Goal: Task Accomplishment & Management: Manage account settings

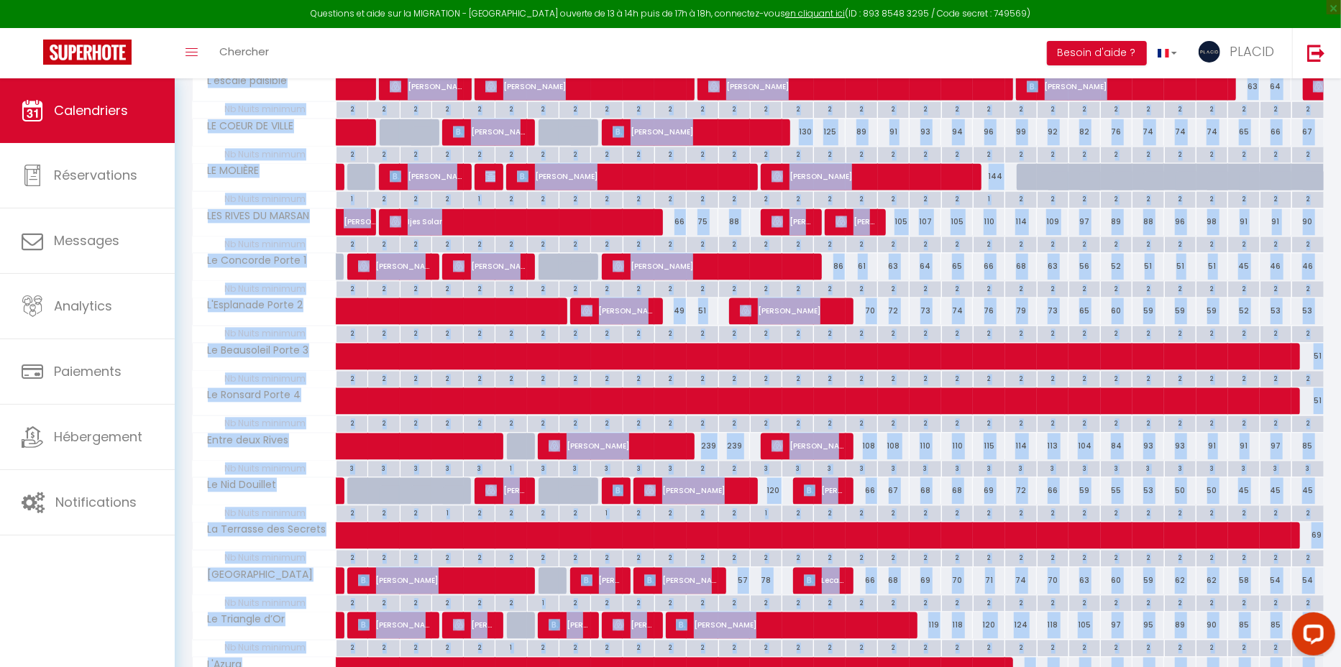
scroll to position [2477, 0]
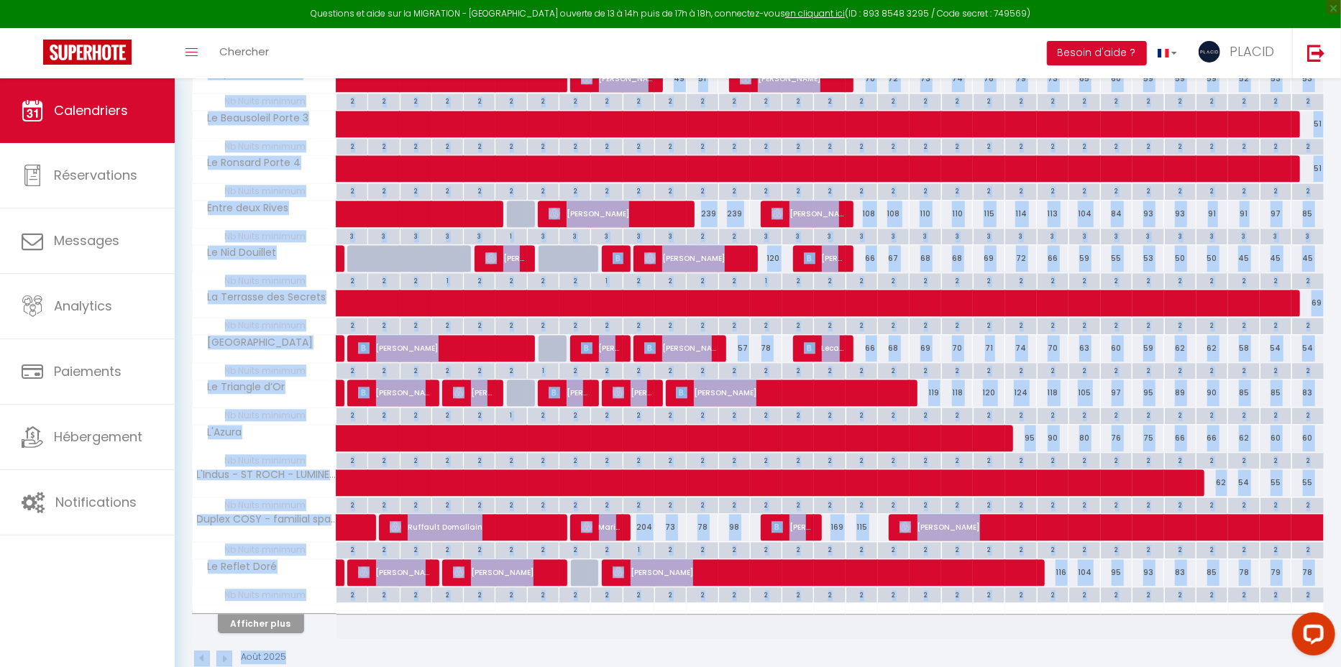
drag, startPoint x: 196, startPoint y: 91, endPoint x: 961, endPoint y: 719, distance: 989.2
click at [1026, 639] on div "Août 2025" at bounding box center [758, 660] width 1132 height 42
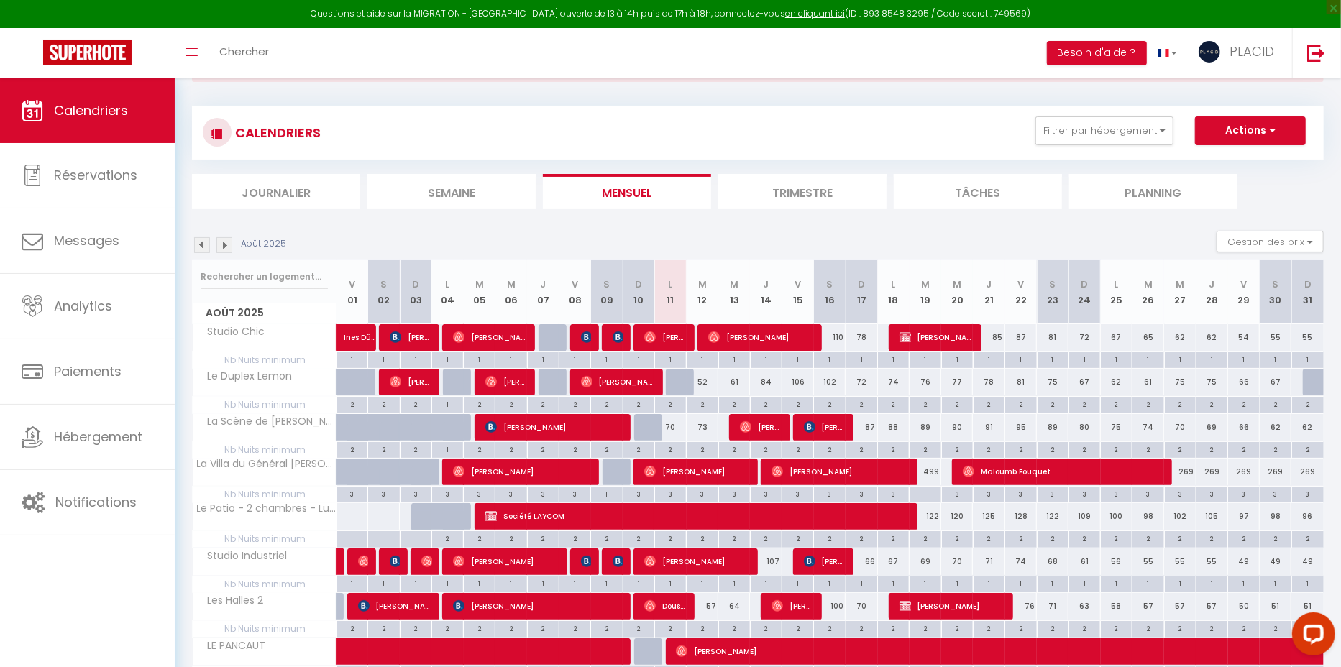
scroll to position [0, 0]
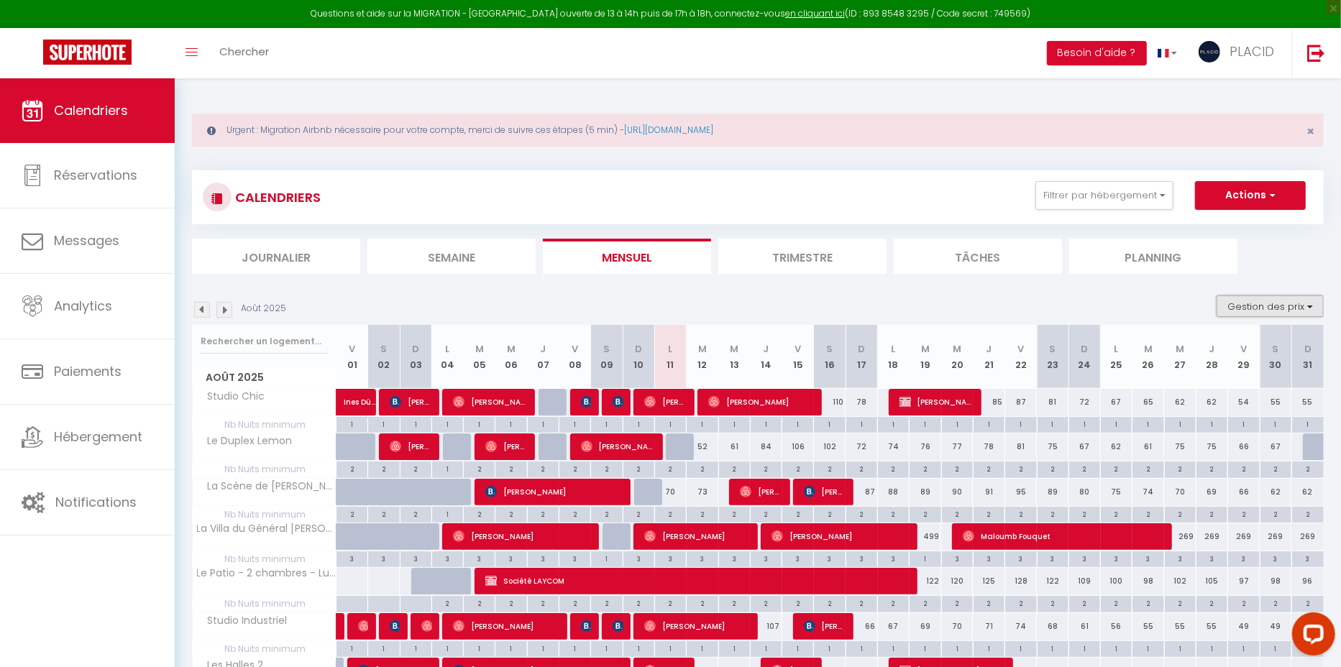
click at [1287, 309] on button "Gestion des prix" at bounding box center [1270, 307] width 107 height 22
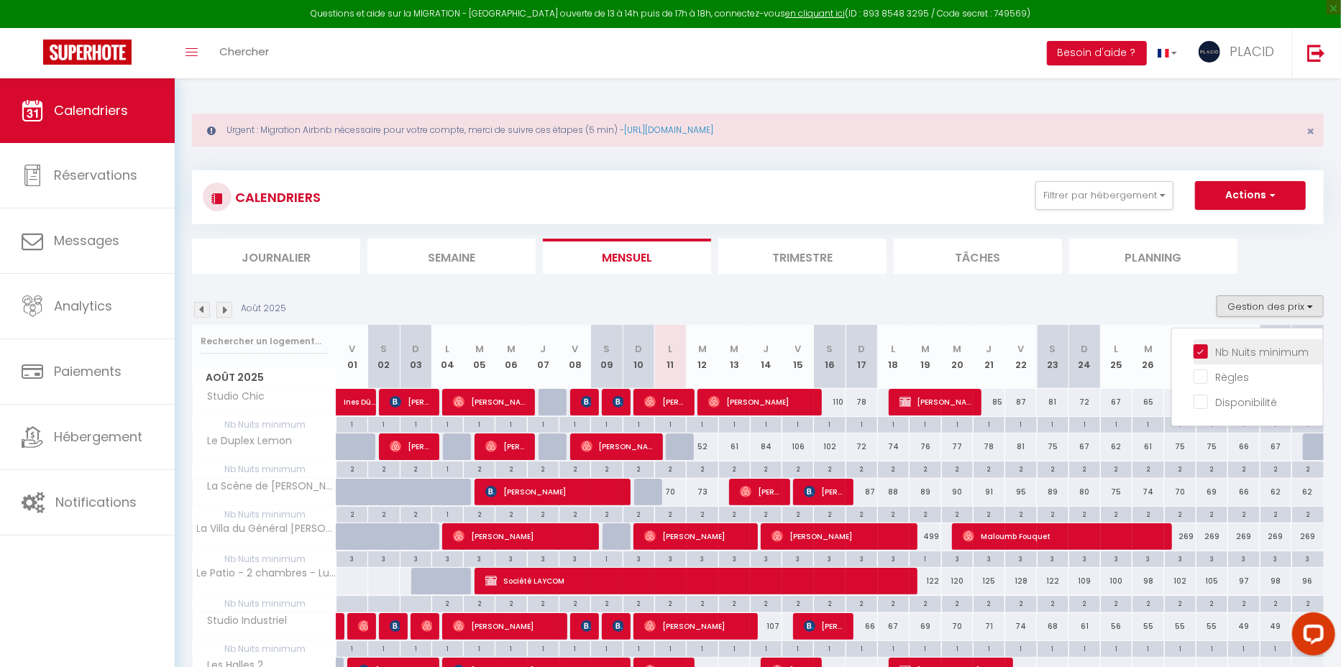
click at [1222, 348] on input "Nb Nuits minimum" at bounding box center [1258, 351] width 129 height 14
checkbox input "false"
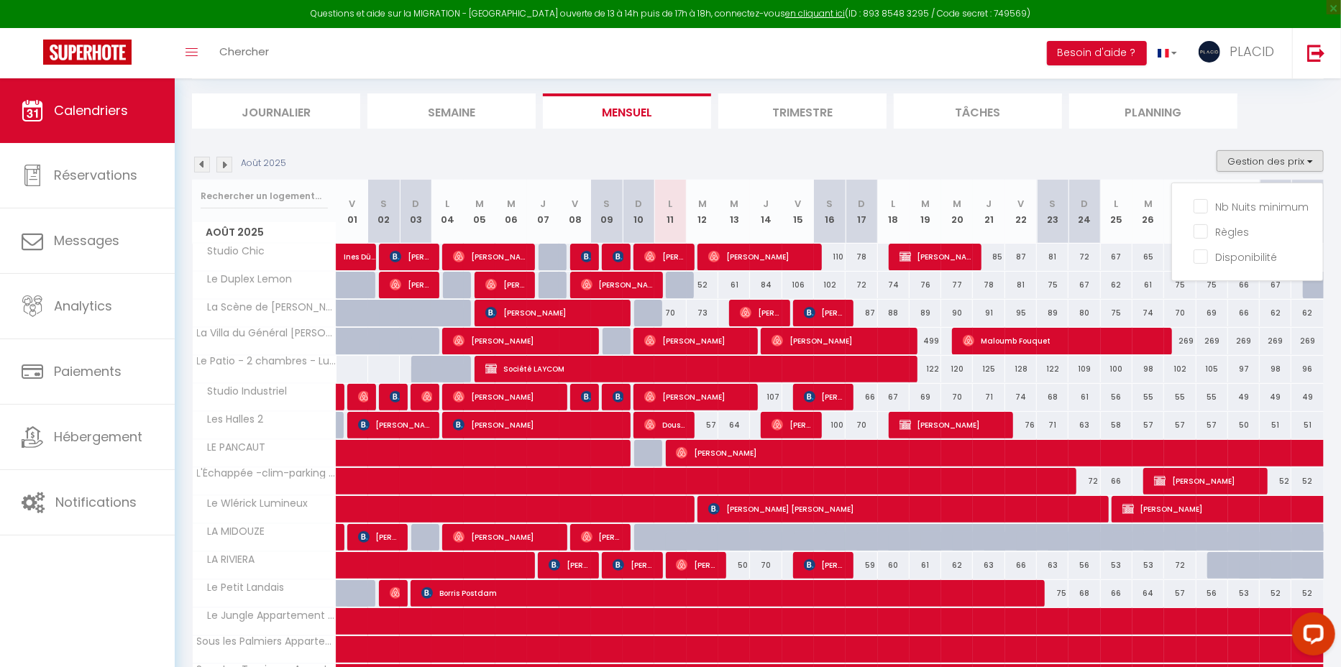
scroll to position [144, 0]
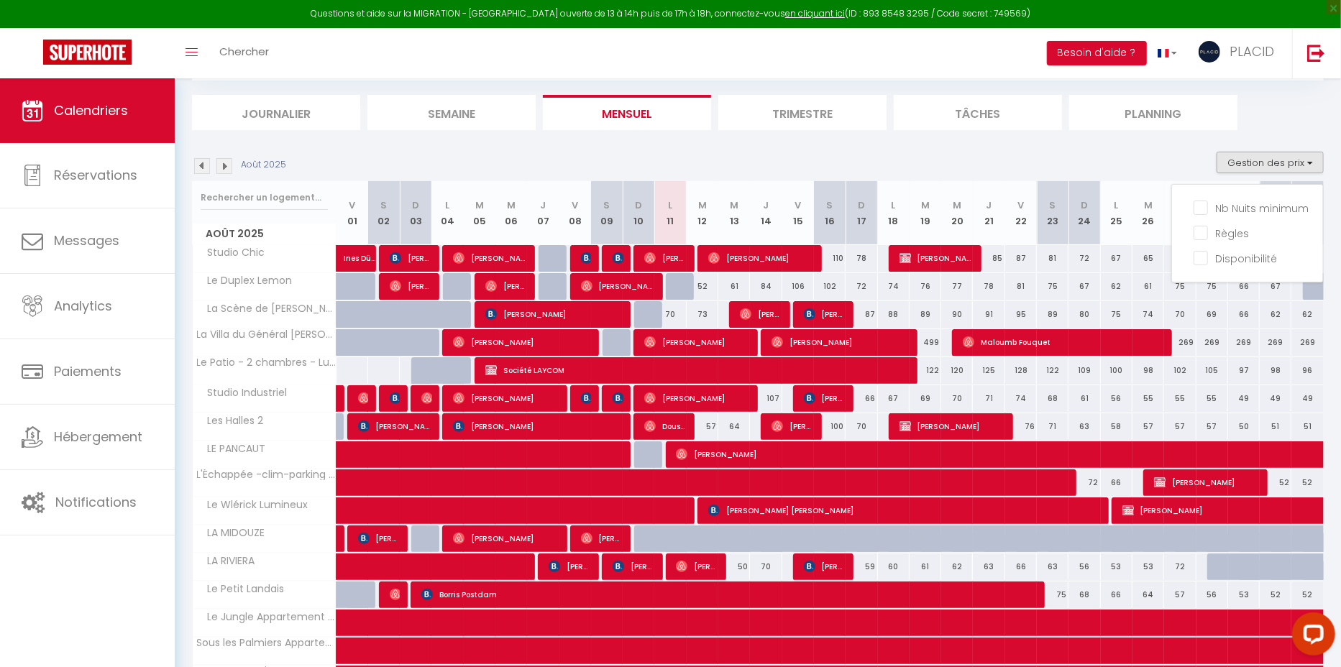
click at [1289, 104] on ul "Journalier [GEOGRAPHIC_DATA] Mensuel Trimestre Tâches Planning" at bounding box center [758, 112] width 1132 height 35
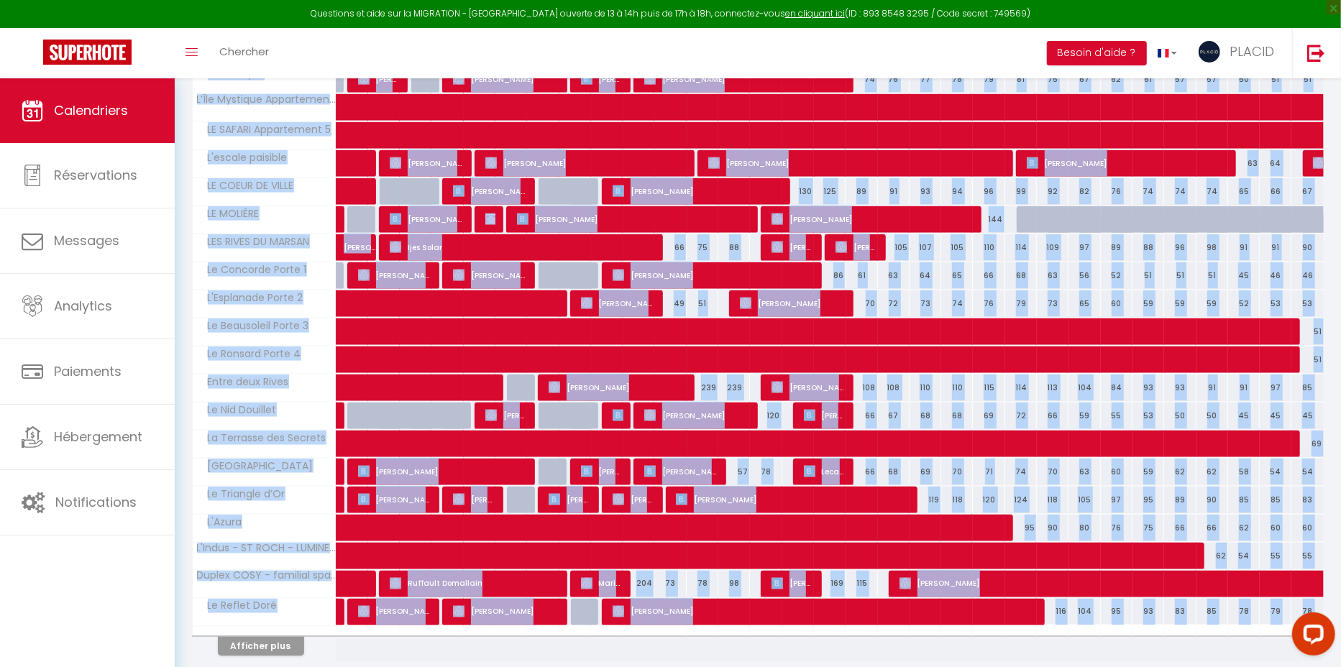
scroll to position [1483, 0]
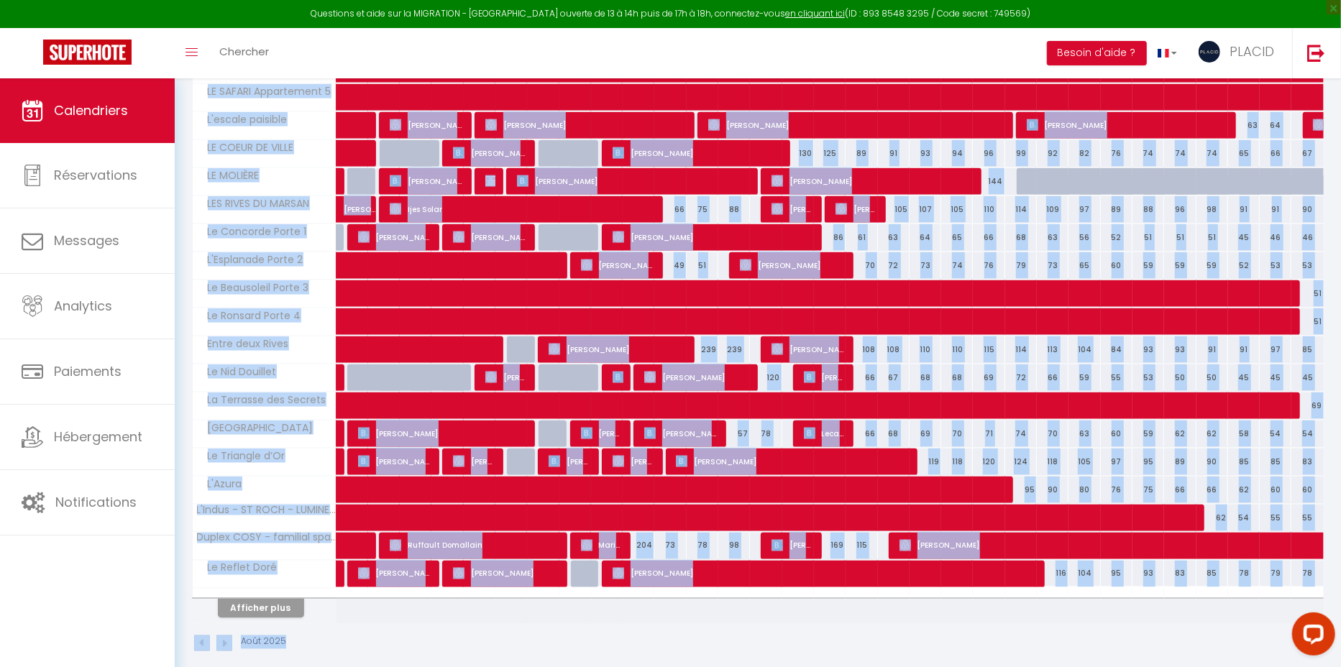
drag, startPoint x: 191, startPoint y: 93, endPoint x: 935, endPoint y: 723, distance: 974.5
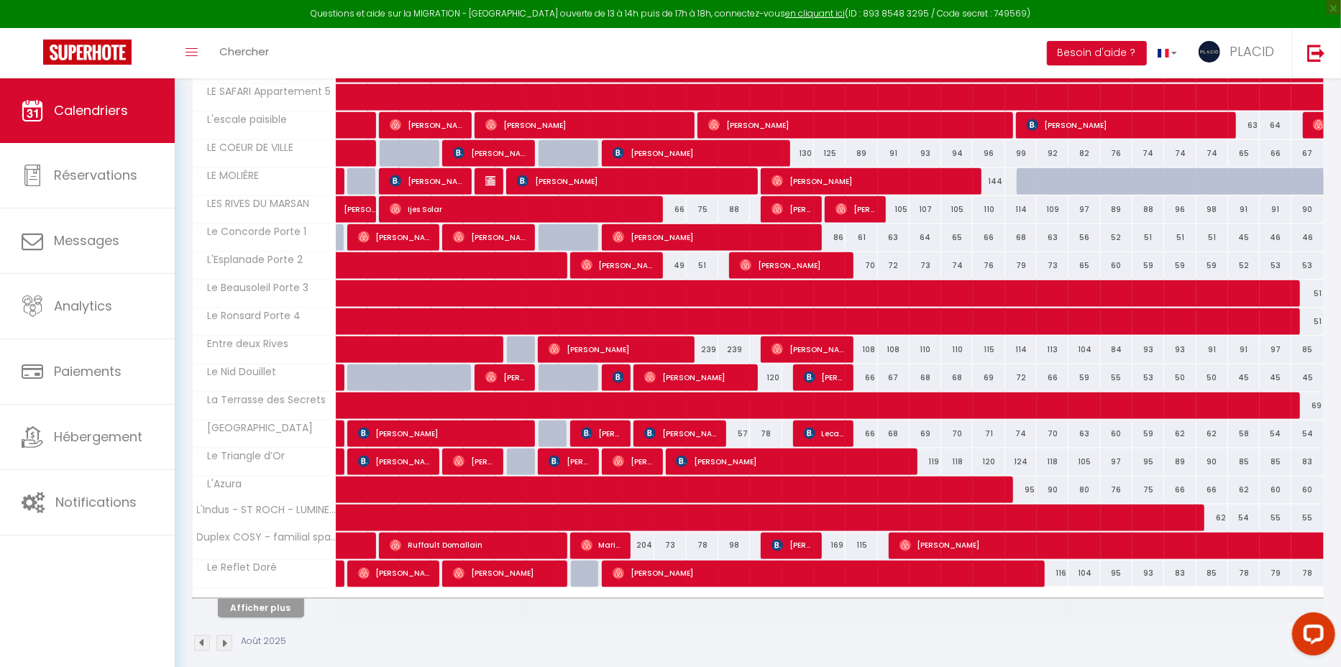
click at [1072, 624] on div "Août 2025" at bounding box center [758, 645] width 1132 height 42
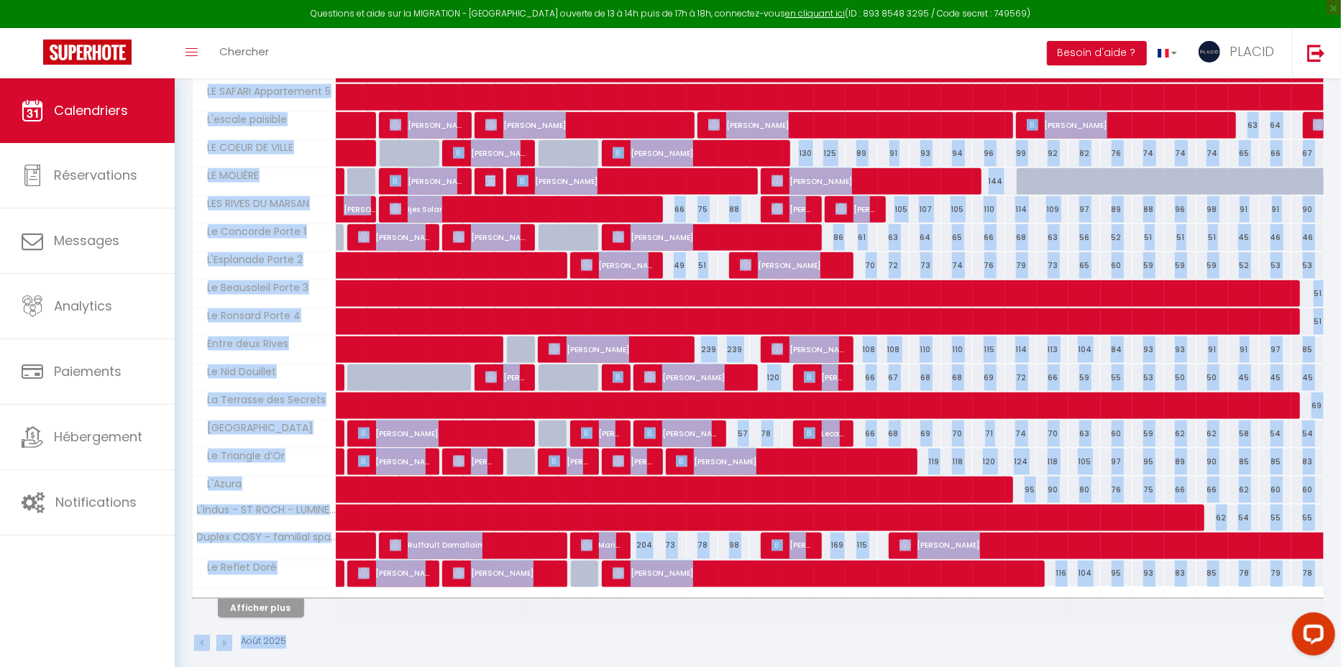
drag, startPoint x: 201, startPoint y: 87, endPoint x: 981, endPoint y: 721, distance: 1005.5
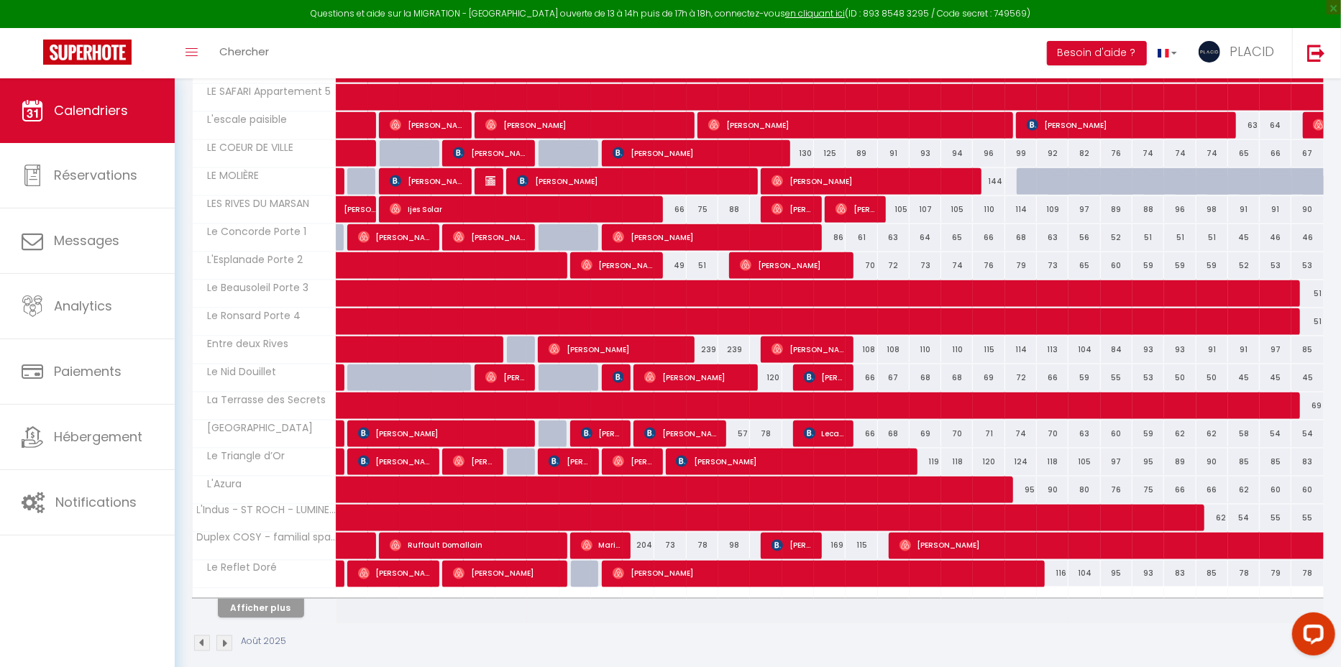
click at [1079, 624] on div "Août 2025" at bounding box center [758, 645] width 1132 height 42
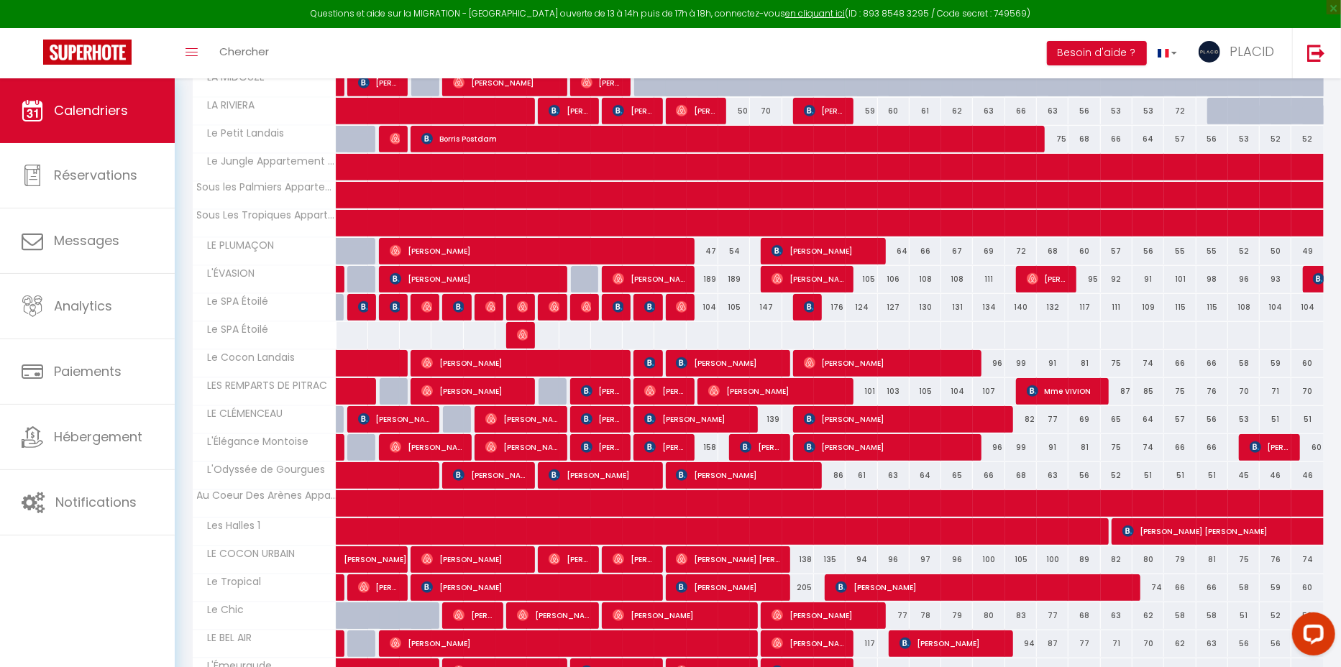
scroll to position [0, 0]
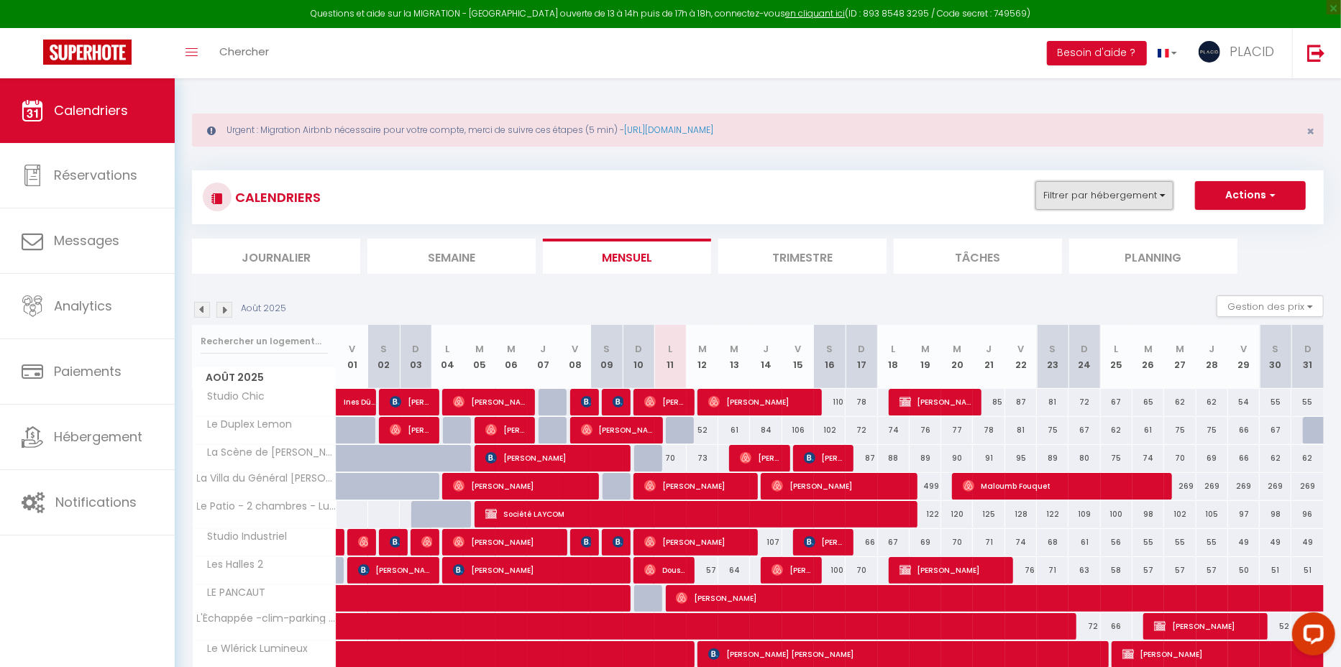
click at [1107, 199] on button "Filtrer par hébergement" at bounding box center [1105, 195] width 138 height 29
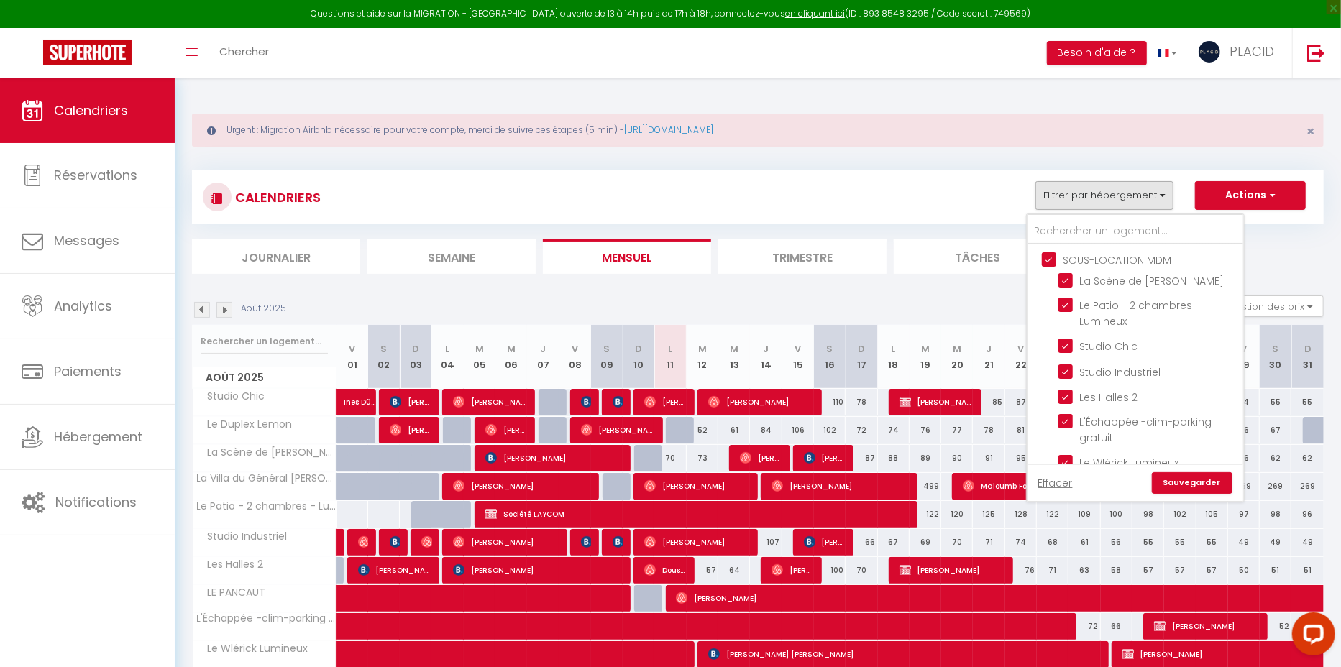
click at [1048, 259] on input "SOUS-LOCATION MDM" at bounding box center [1150, 259] width 216 height 14
checkbox input "false"
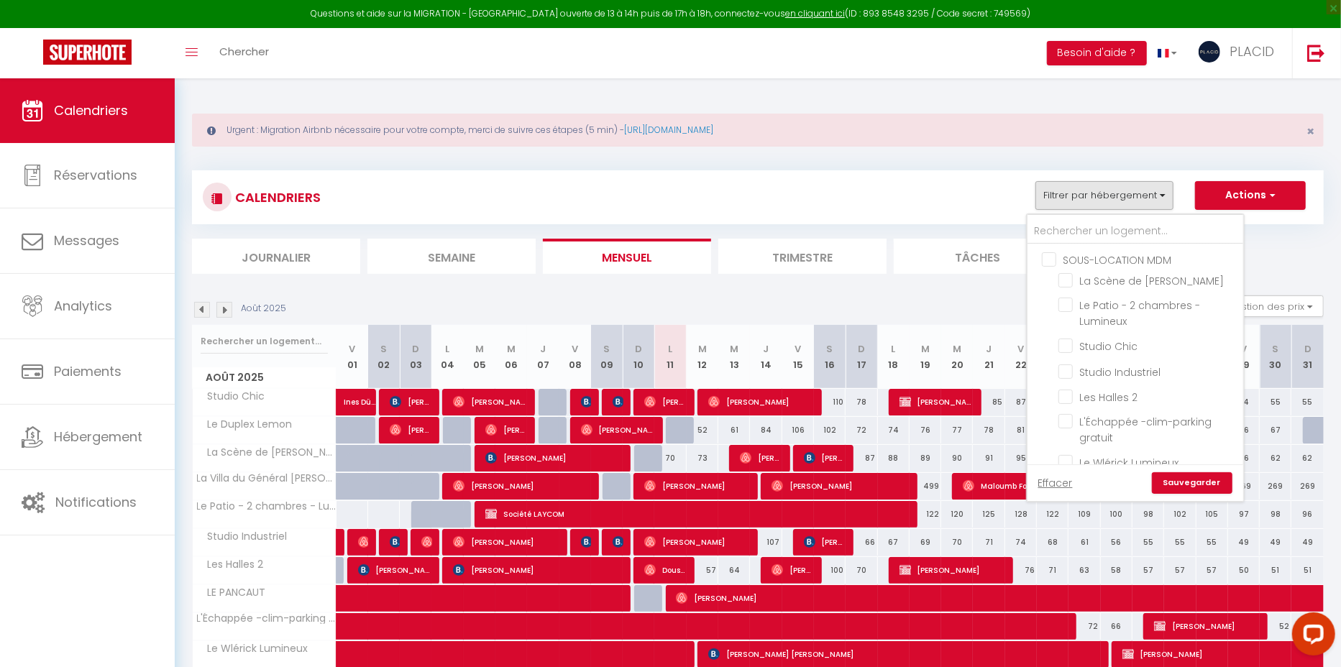
checkbox input "false"
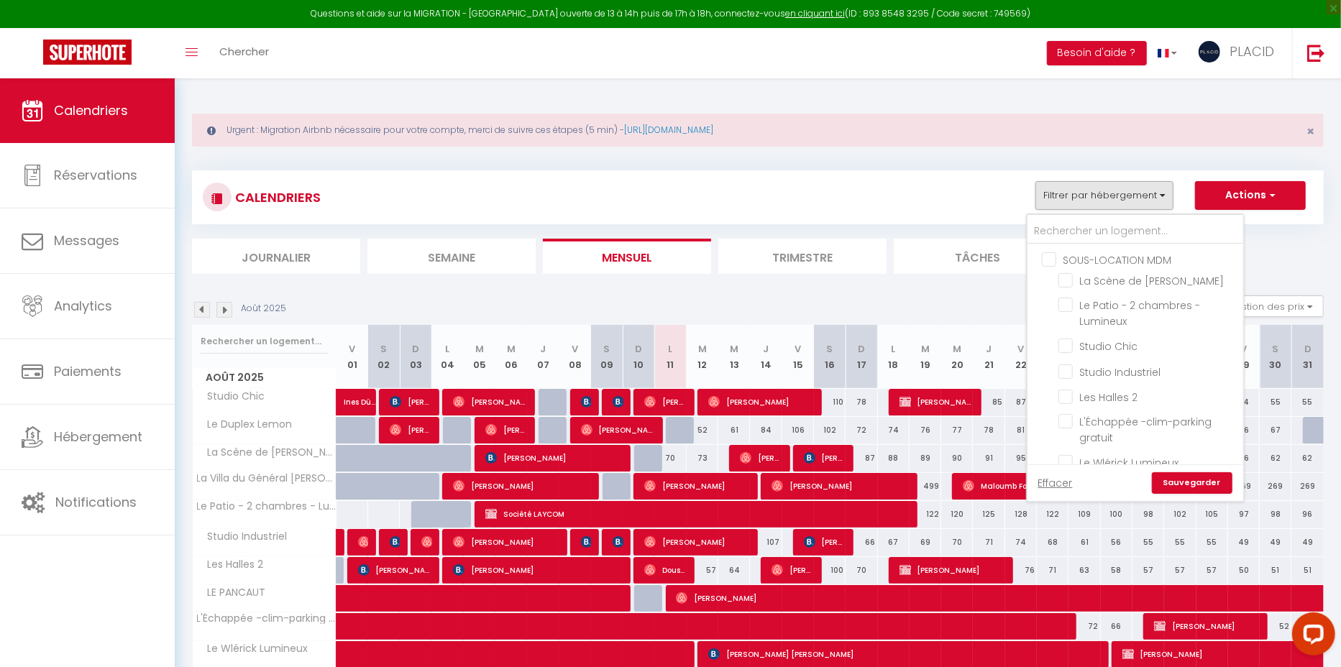
checkbox input "false"
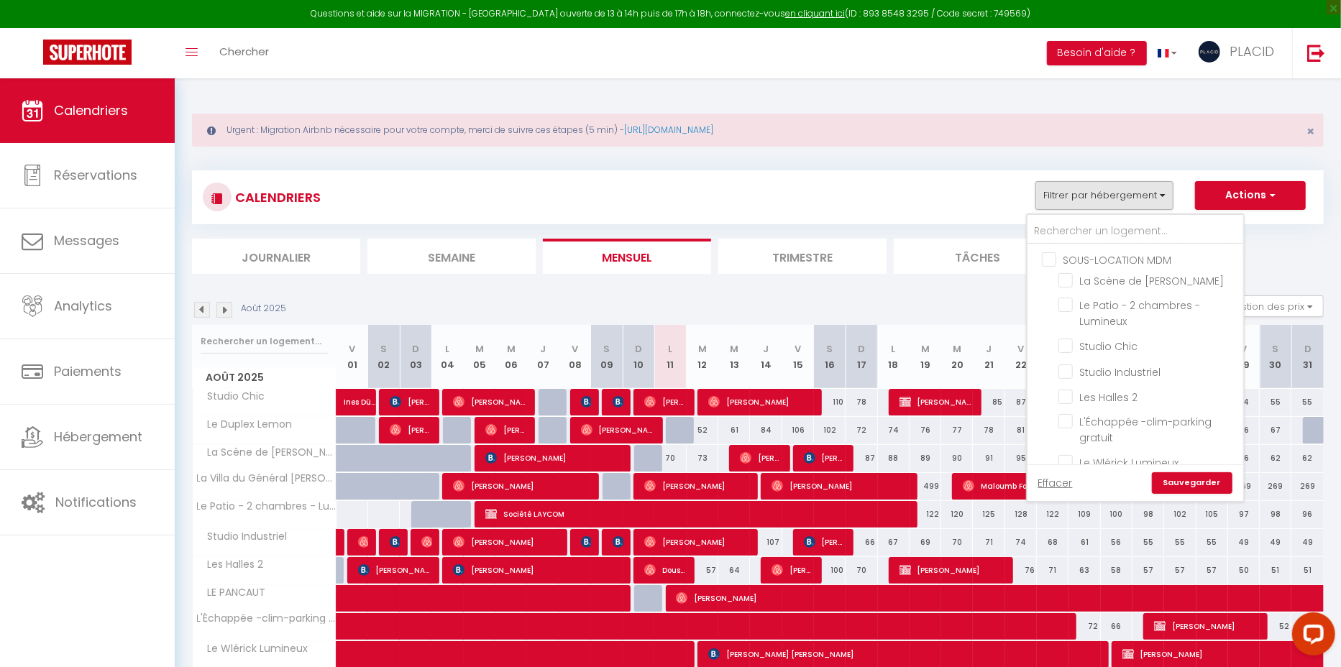
checkbox input "false"
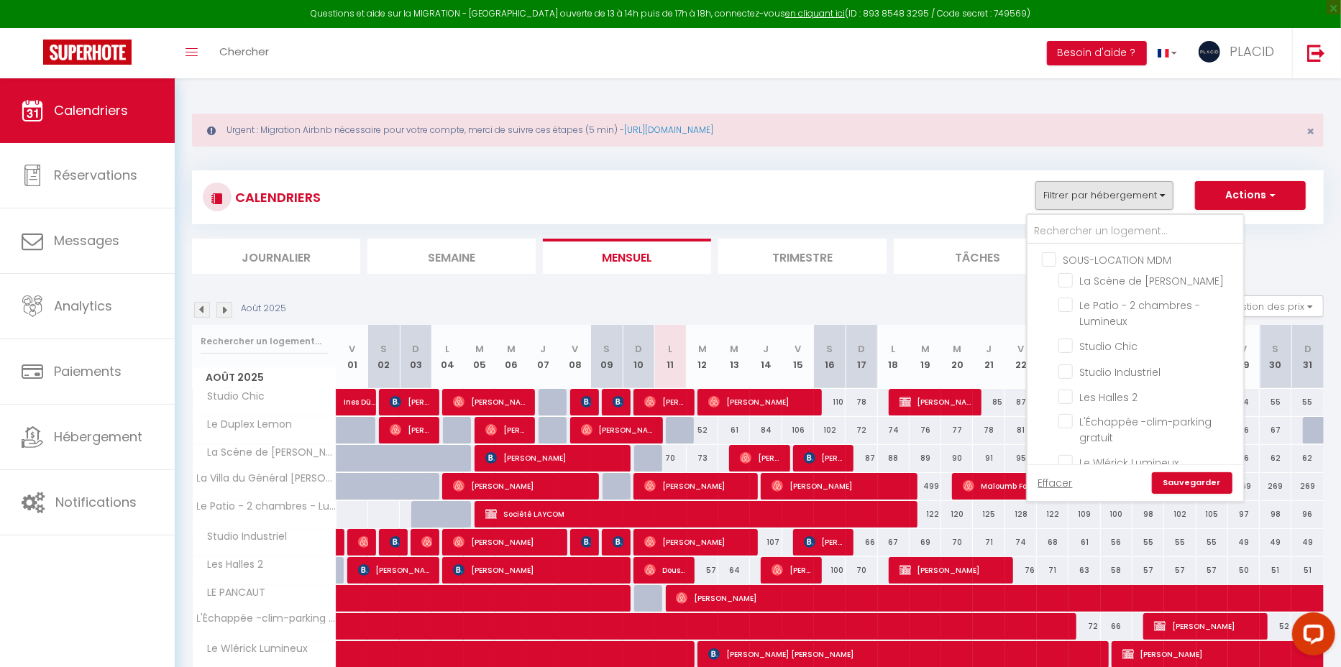
checkbox input "false"
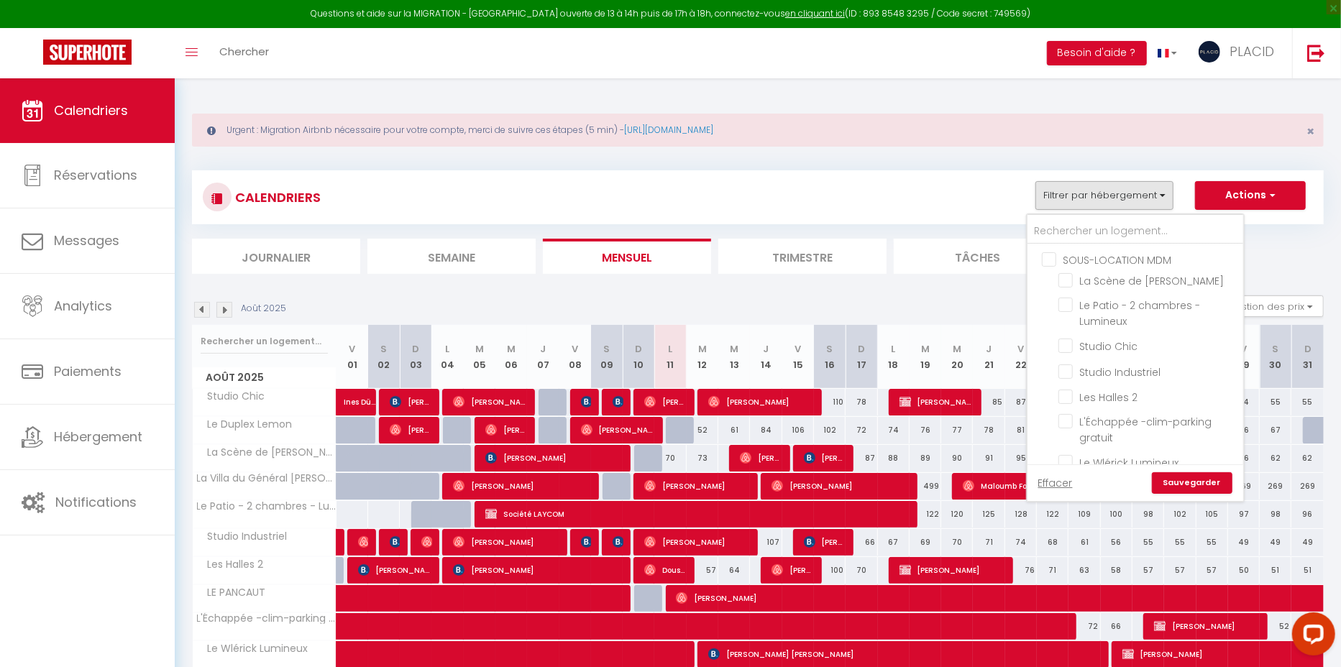
checkbox input "false"
click at [1079, 230] on input "text" at bounding box center [1136, 232] width 216 height 26
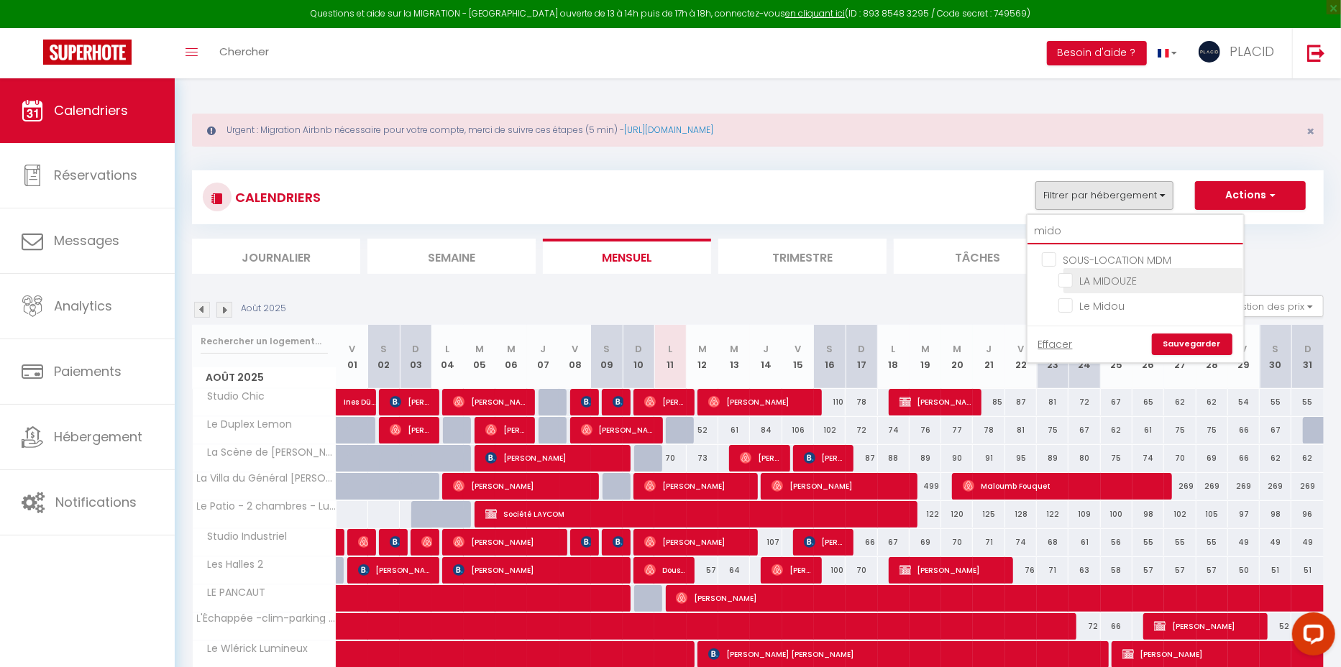
type input "mido"
drag, startPoint x: 1071, startPoint y: 281, endPoint x: 1125, endPoint y: 316, distance: 64.4
click at [1070, 281] on input "LA MIDOUZE" at bounding box center [1149, 280] width 180 height 14
checkbox input "true"
click at [1188, 341] on link "Sauvegarder" at bounding box center [1192, 345] width 81 height 22
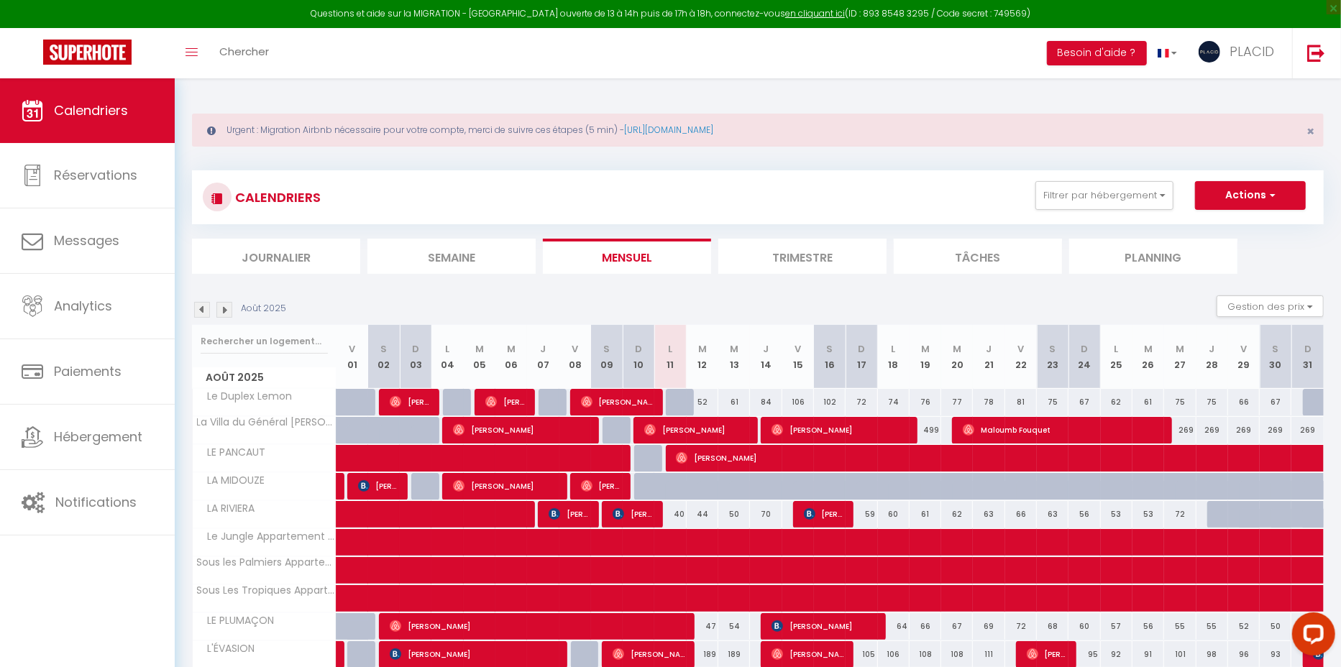
scroll to position [92, 0]
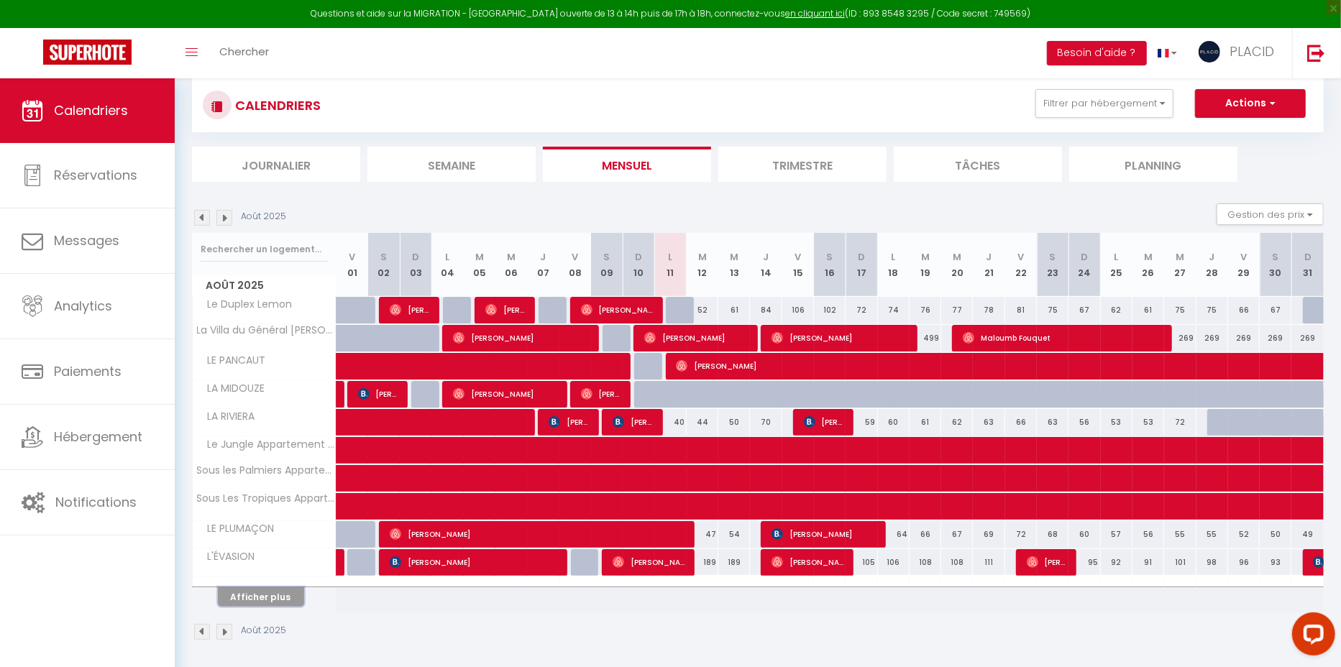
click at [248, 590] on button "Afficher plus" at bounding box center [261, 597] width 86 height 19
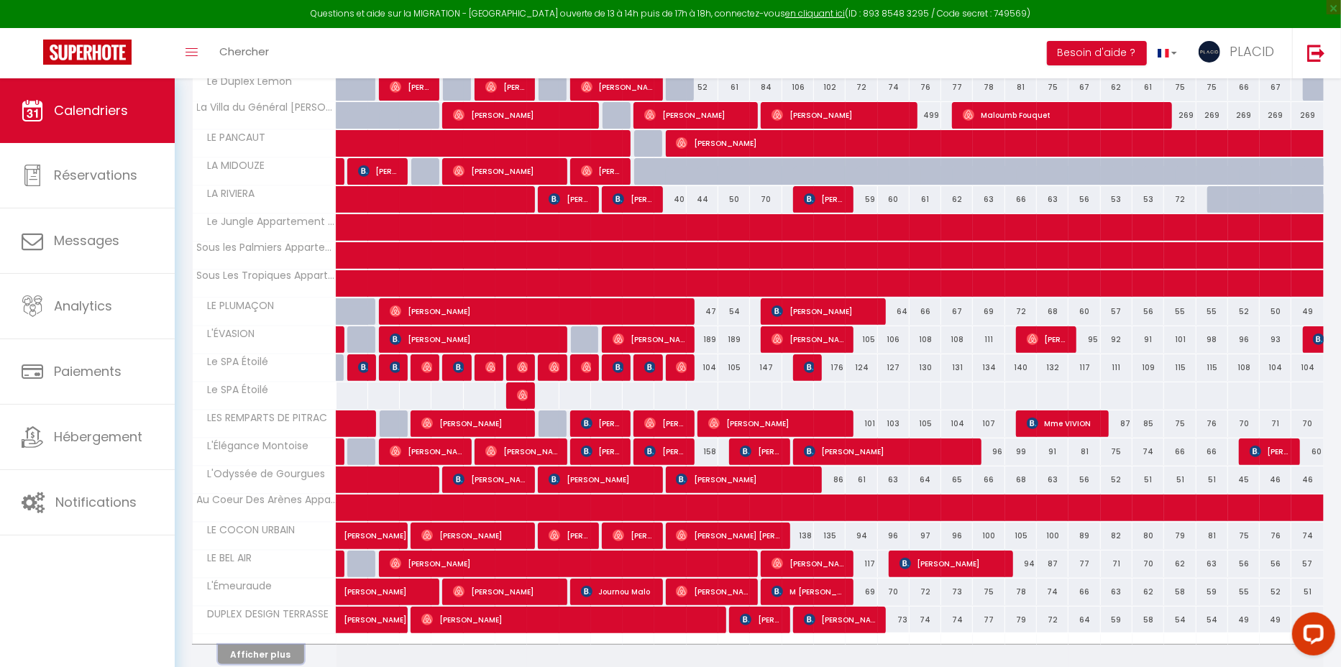
scroll to position [370, 0]
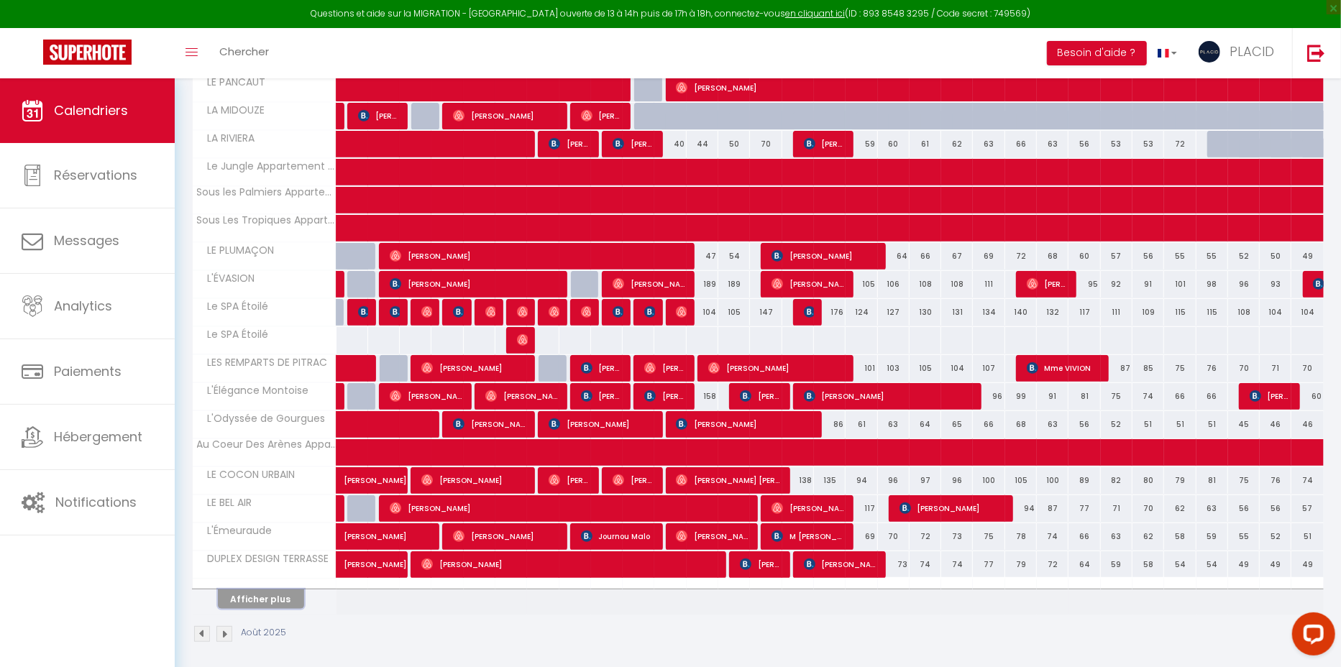
click at [256, 590] on button "Afficher plus" at bounding box center [261, 599] width 86 height 19
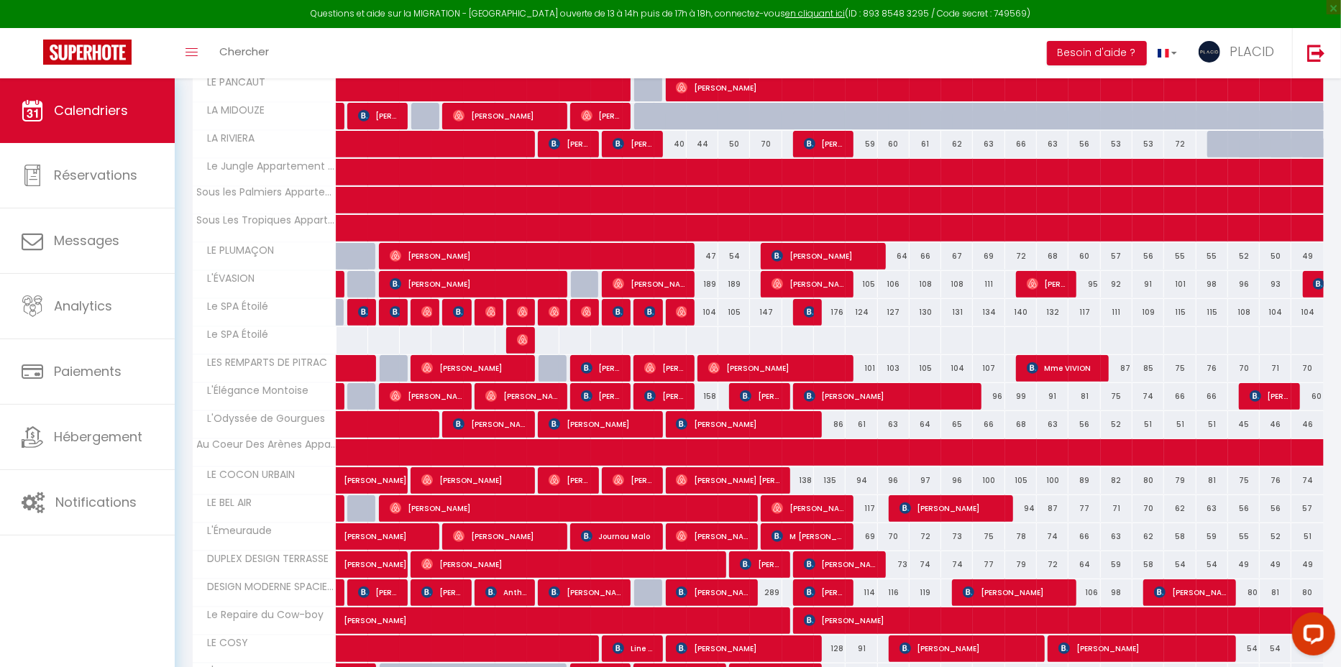
scroll to position [0, 0]
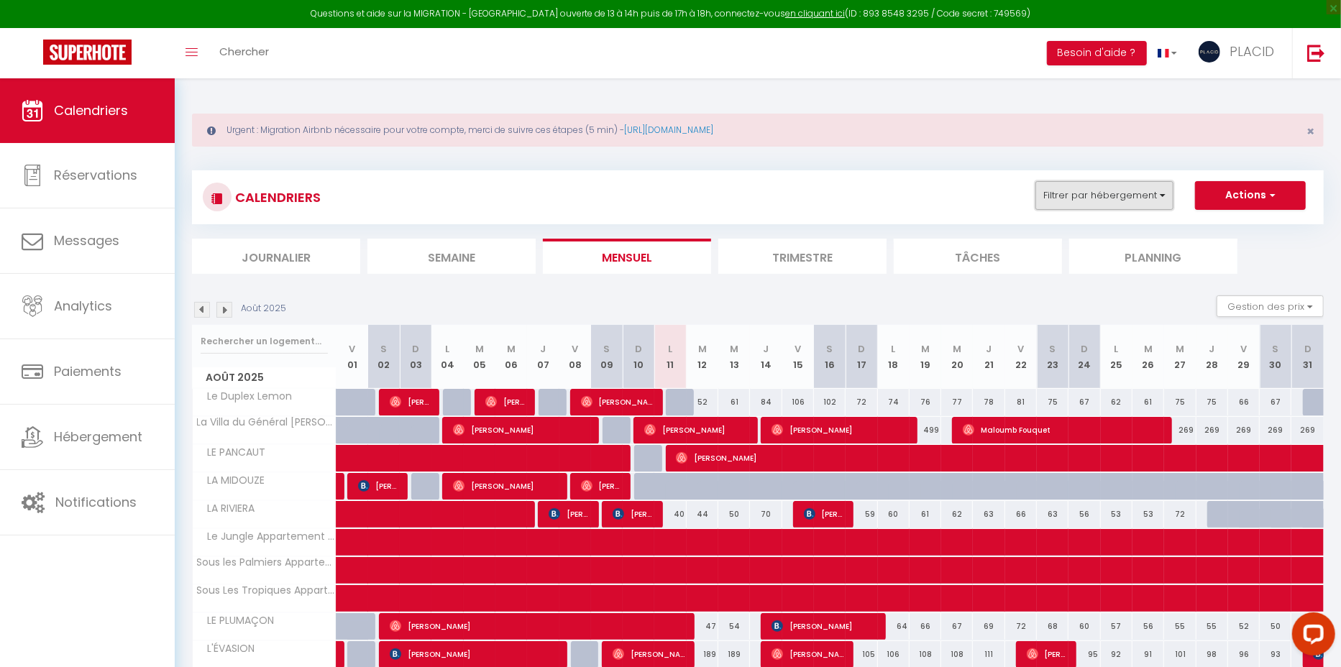
click at [1115, 204] on button "Filtrer par hébergement" at bounding box center [1105, 195] width 138 height 29
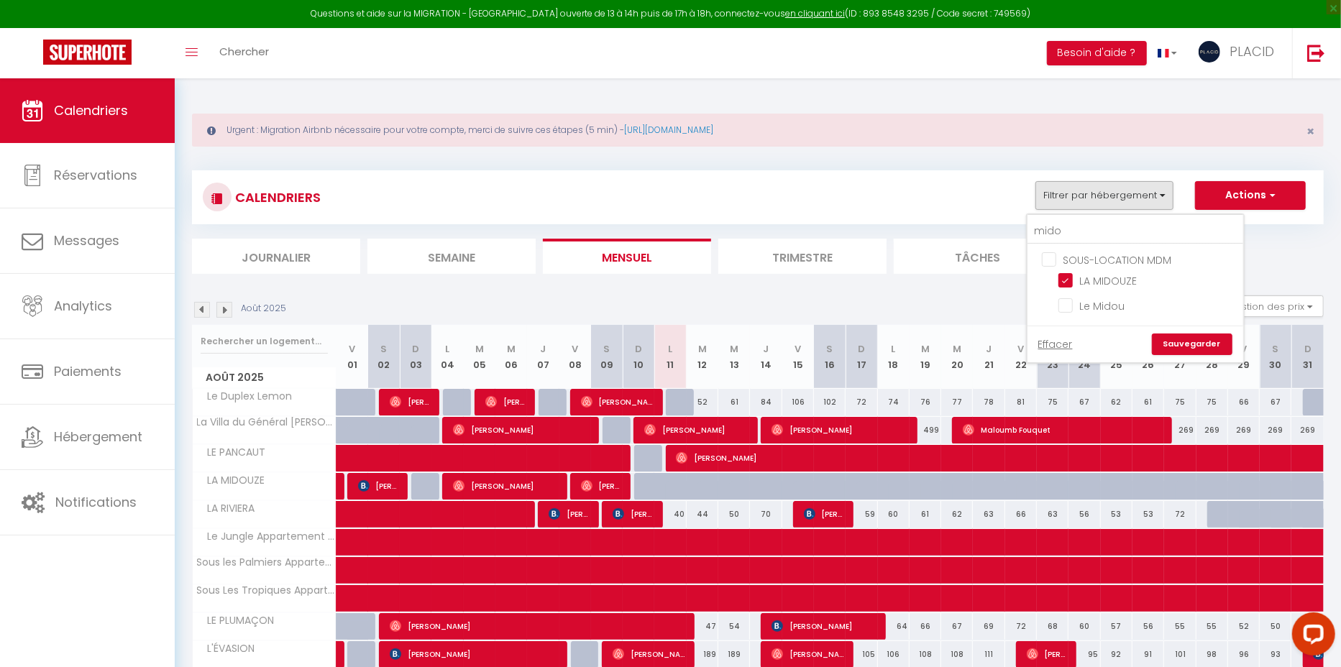
click at [978, 308] on div "Août 2025 Gestion des prix Nb Nuits minimum Règles Disponibilité" at bounding box center [758, 310] width 1132 height 29
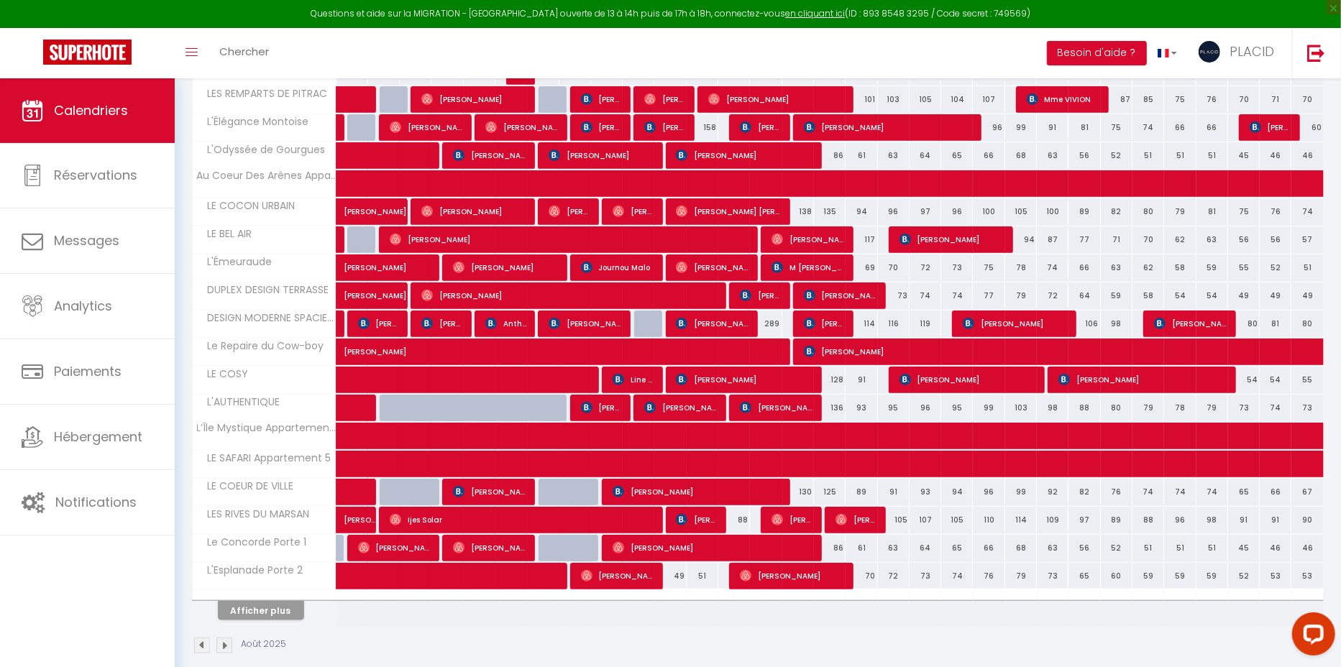
scroll to position [642, 0]
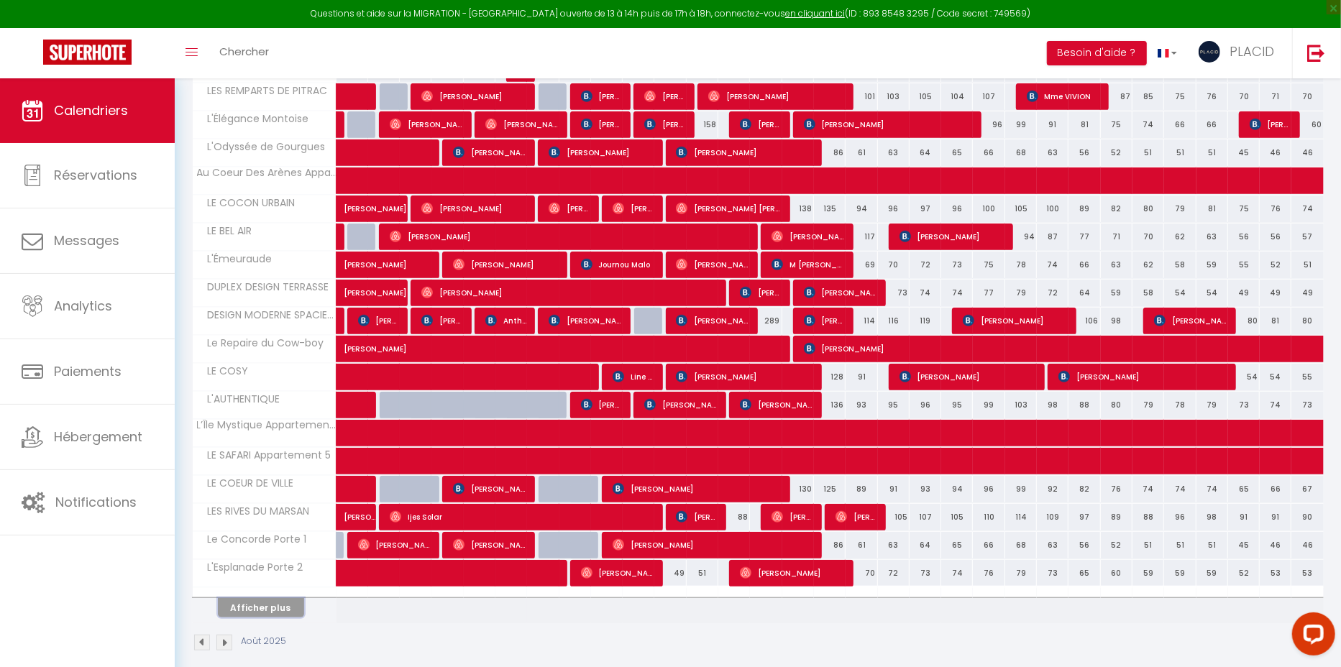
click at [269, 602] on button "Afficher plus" at bounding box center [261, 607] width 86 height 19
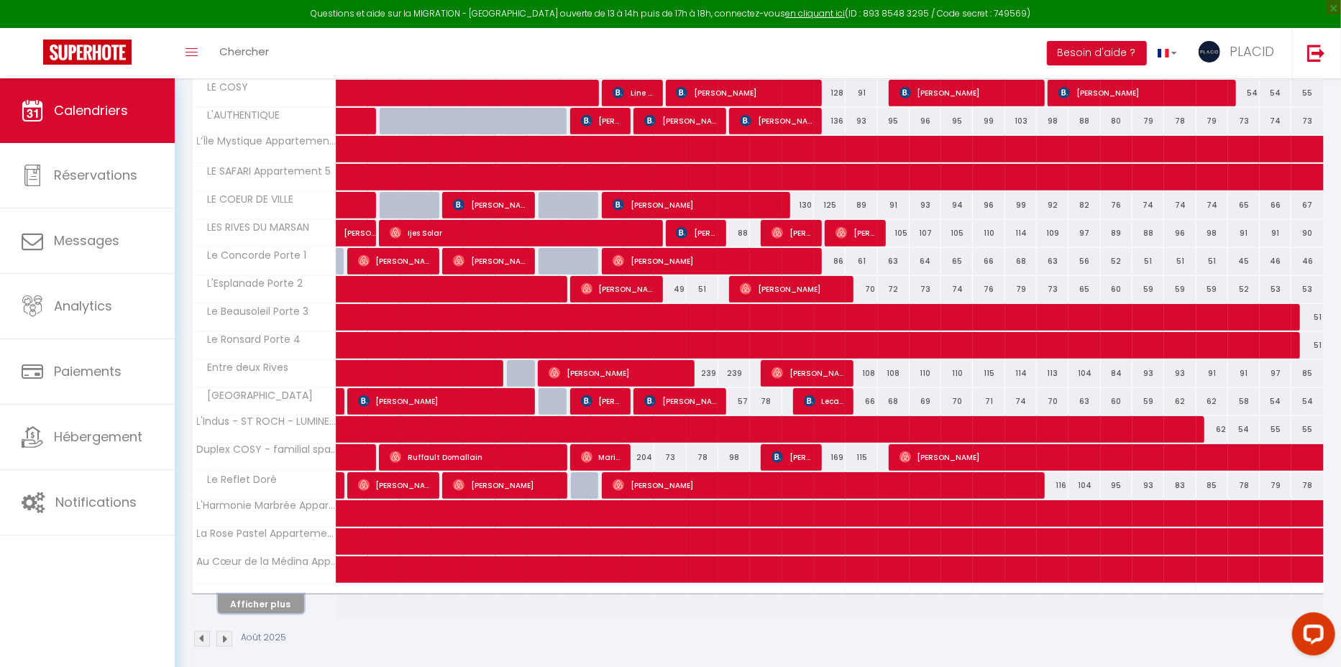
scroll to position [926, 0]
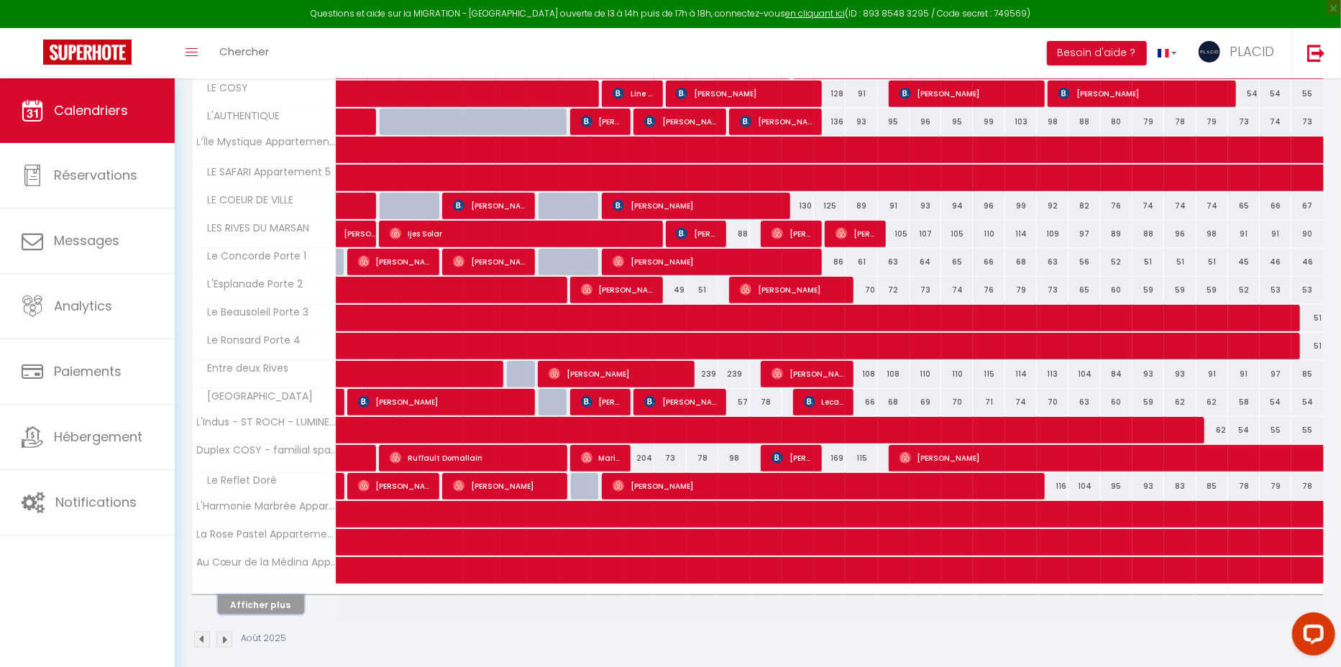
click at [266, 595] on button "Afficher plus" at bounding box center [261, 604] width 86 height 19
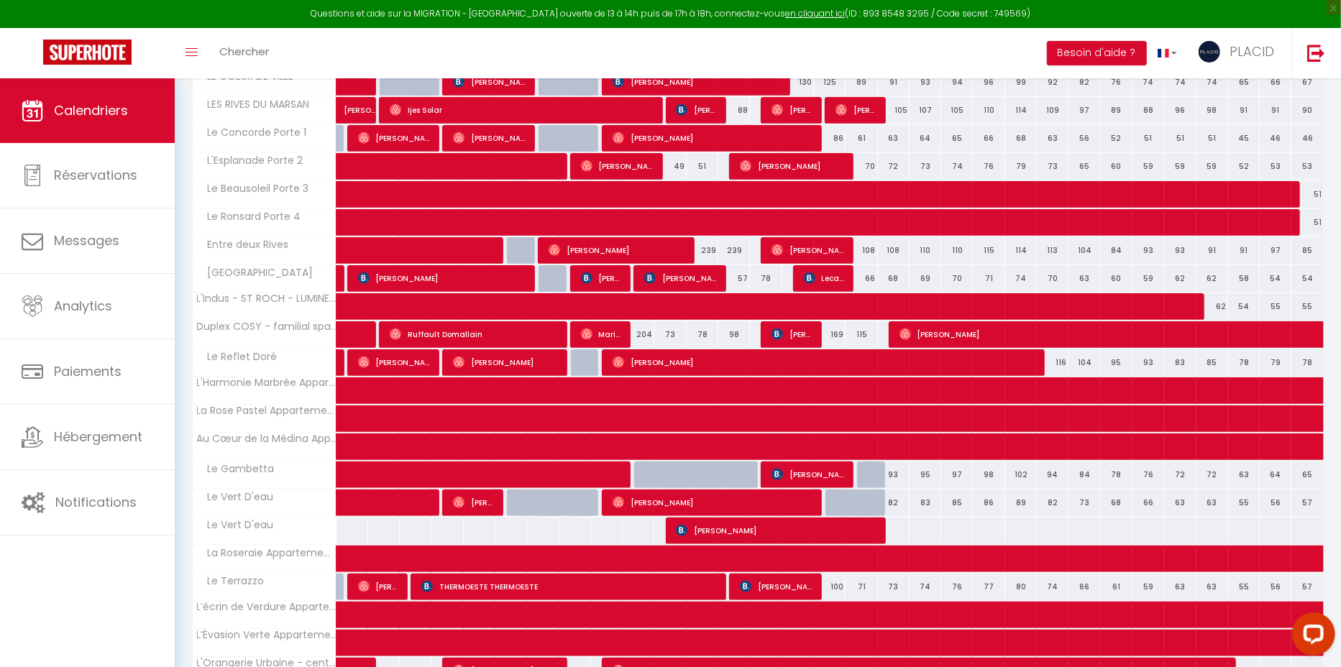
scroll to position [1115, 0]
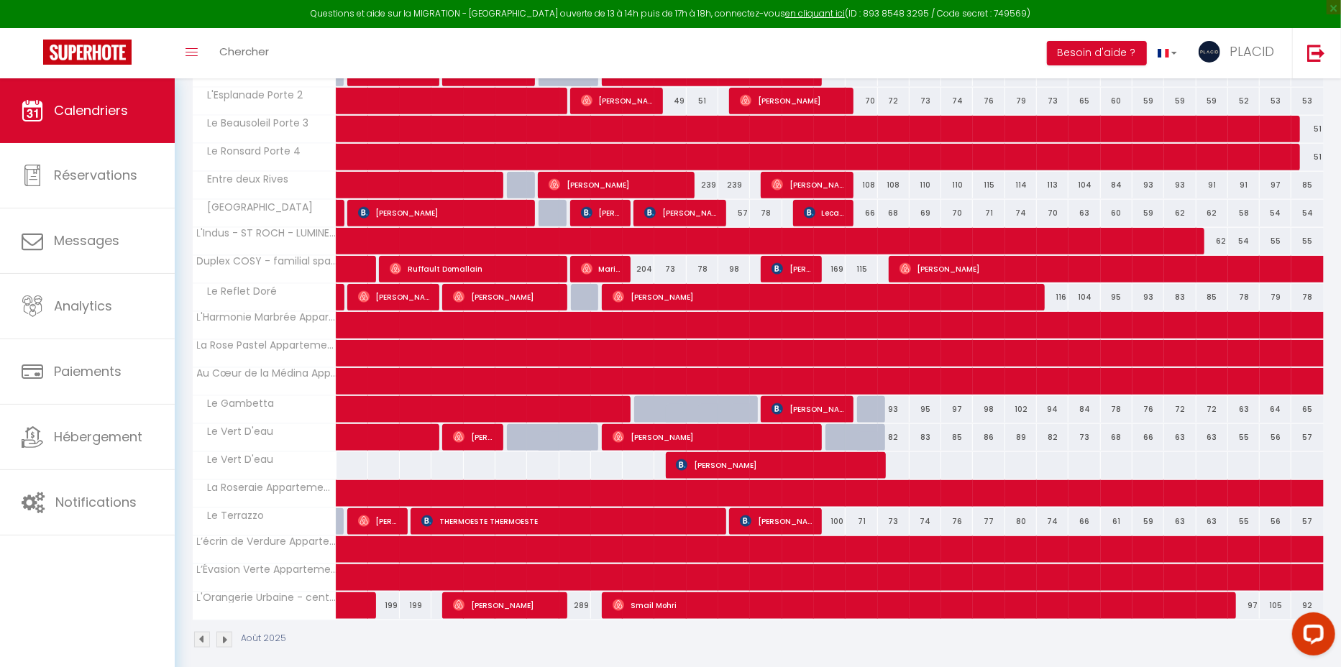
drag, startPoint x: 294, startPoint y: 591, endPoint x: 252, endPoint y: 400, distance: 195.8
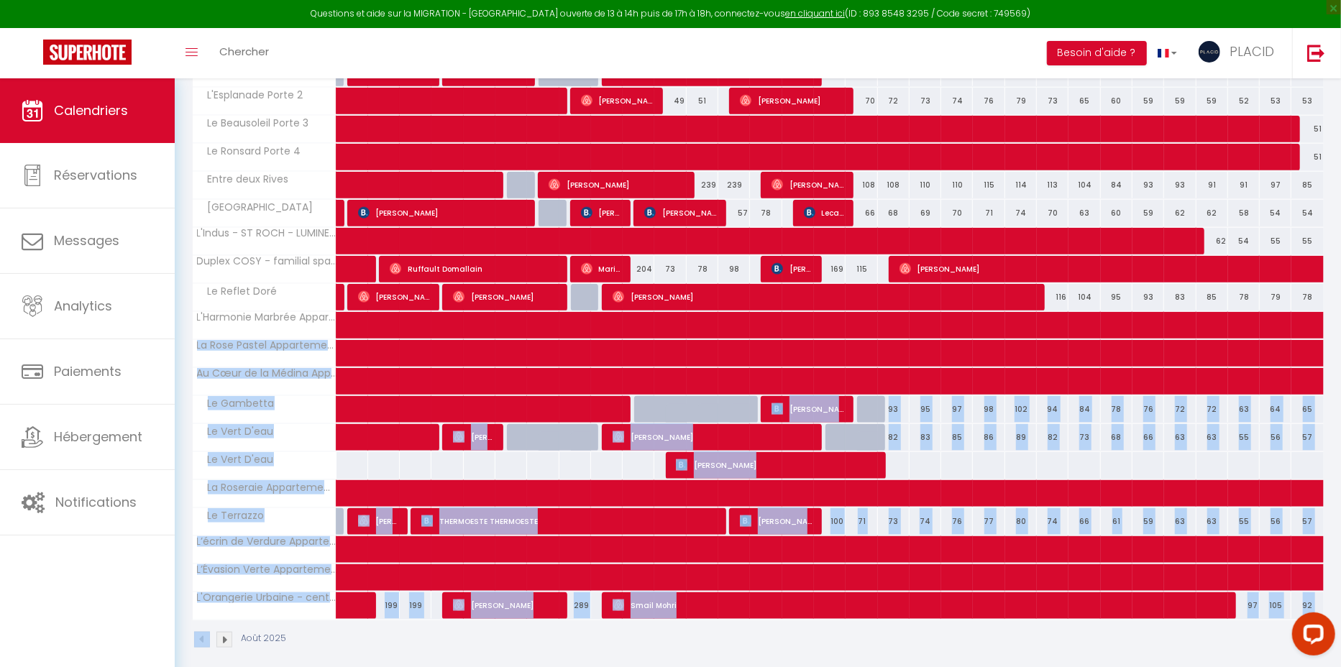
drag, startPoint x: 357, startPoint y: 618, endPoint x: 306, endPoint y: 315, distance: 307.1
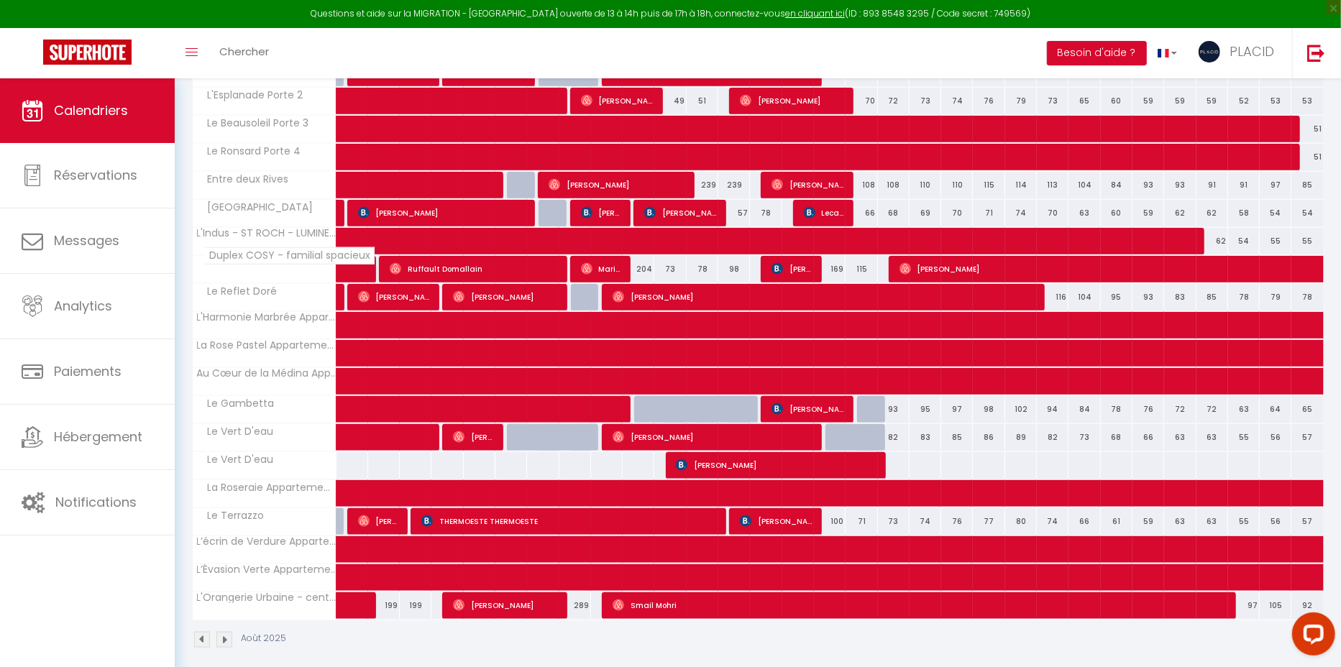
click at [260, 255] on span "Duplex COSY - familial spacieux" at bounding box center [289, 255] width 171 height 17
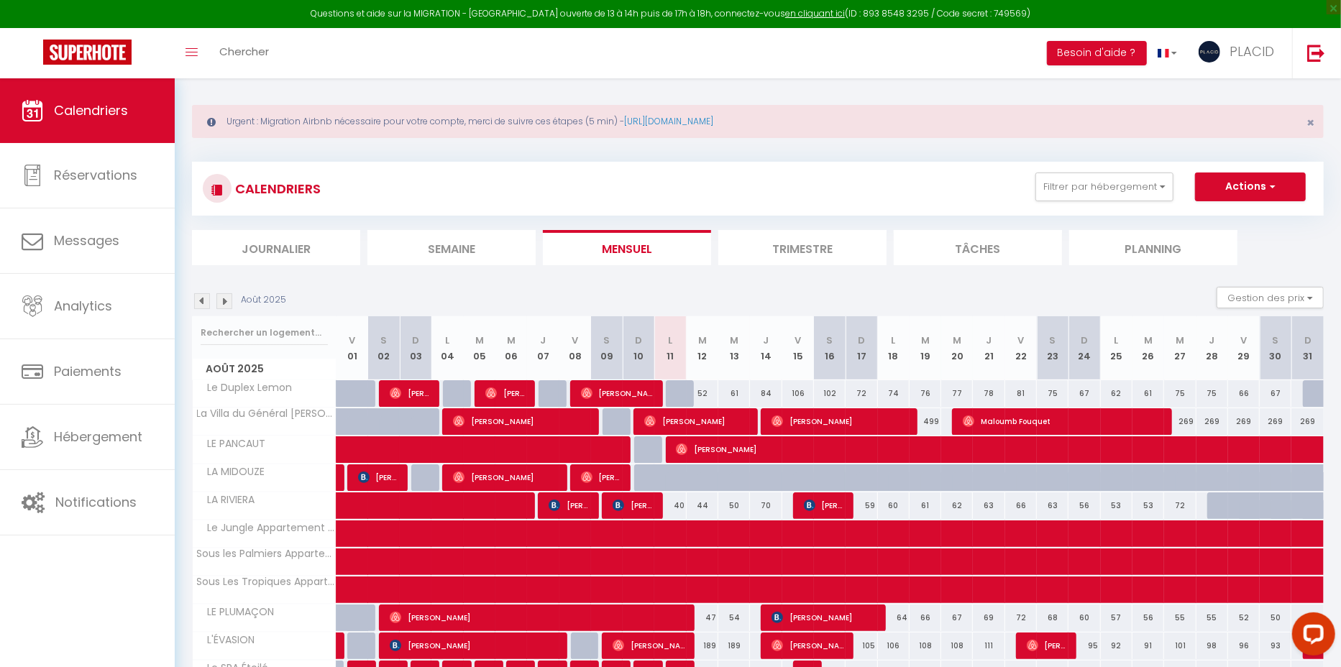
scroll to position [0, 0]
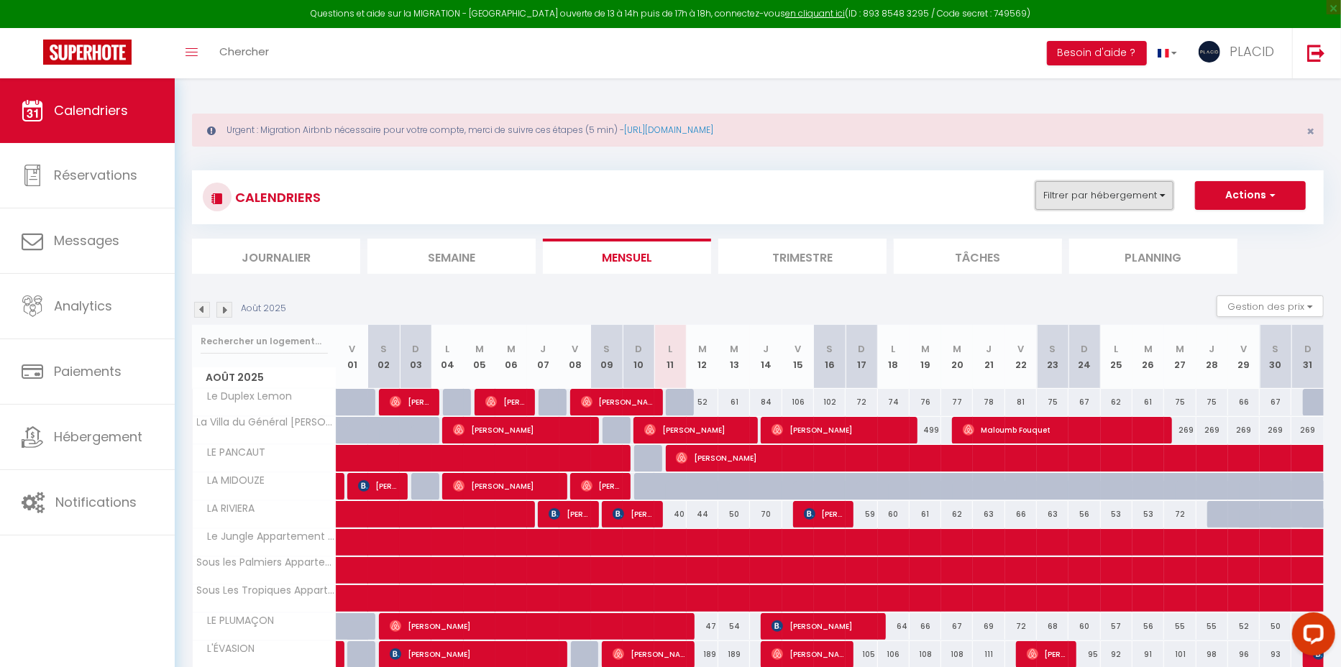
click at [1119, 200] on button "Filtrer par hébergement" at bounding box center [1105, 195] width 138 height 29
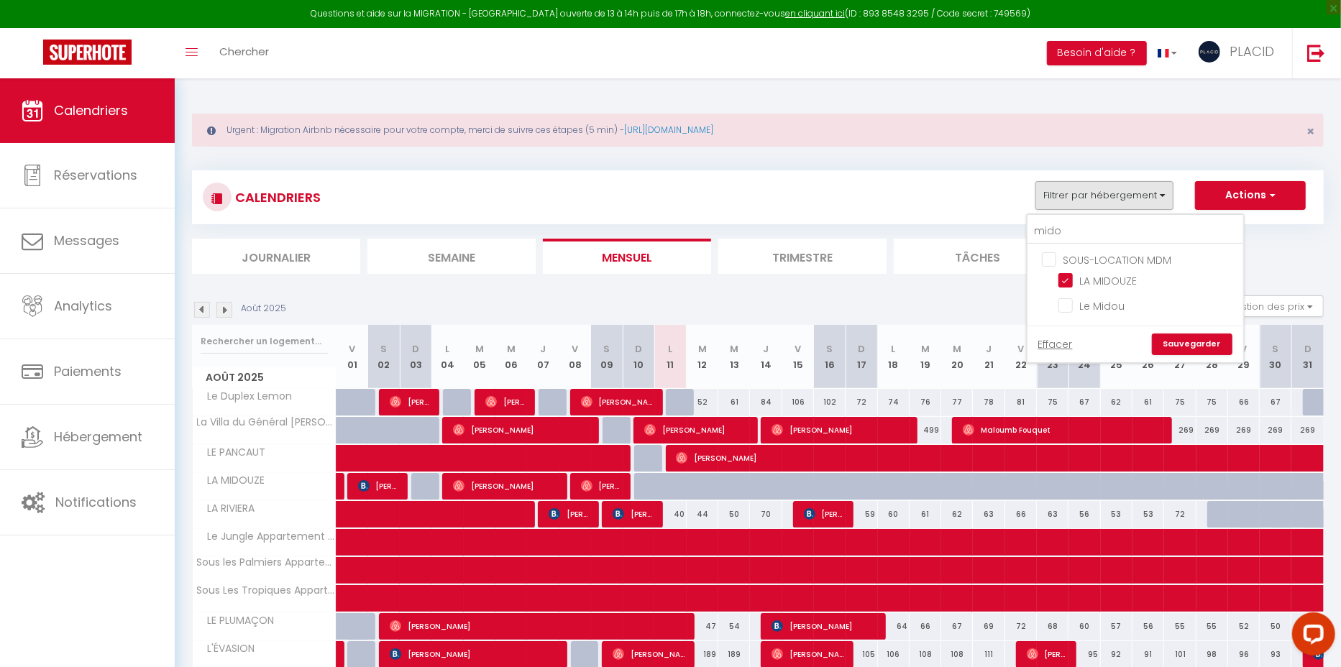
click at [933, 299] on div "Août 2025 Gestion des prix Nb Nuits minimum Règles Disponibilité" at bounding box center [758, 310] width 1132 height 29
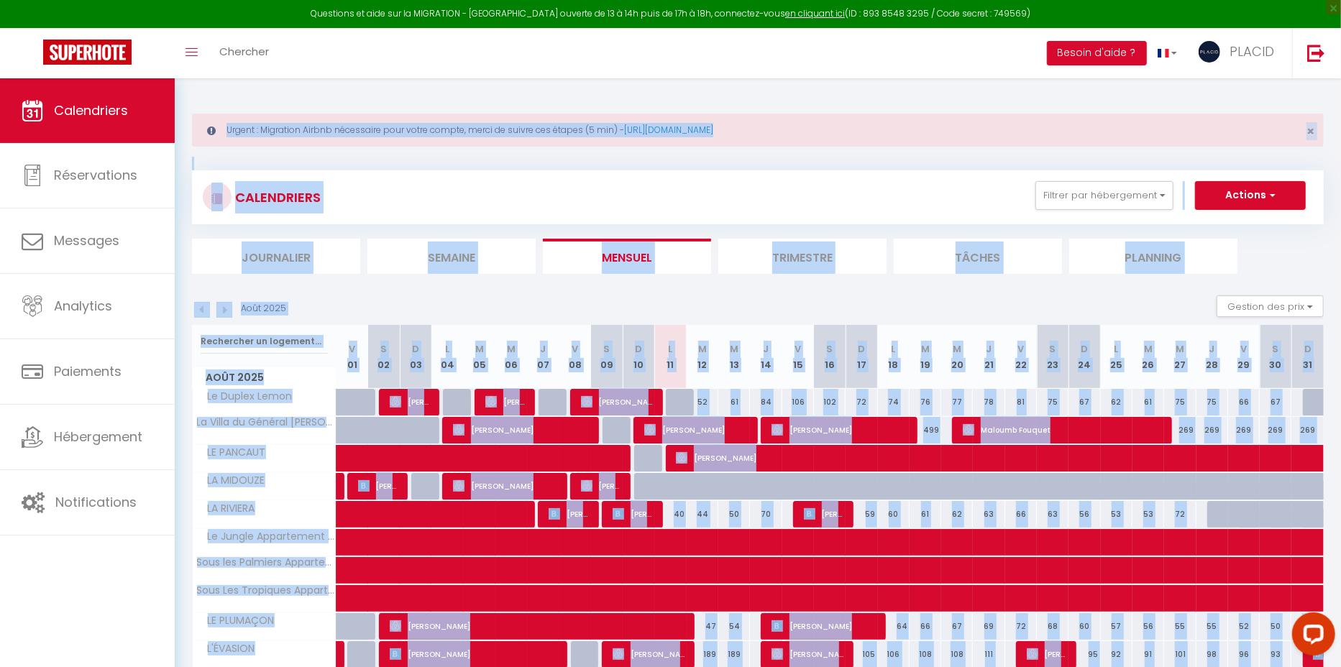
drag, startPoint x: 320, startPoint y: 588, endPoint x: 190, endPoint y: -17, distance: 617.9
click at [190, 0] on html "Questions et aide sur la MIGRATION - [GEOGRAPHIC_DATA] ouverte de 13 à 14h puis…" at bounding box center [670, 333] width 1341 height 667
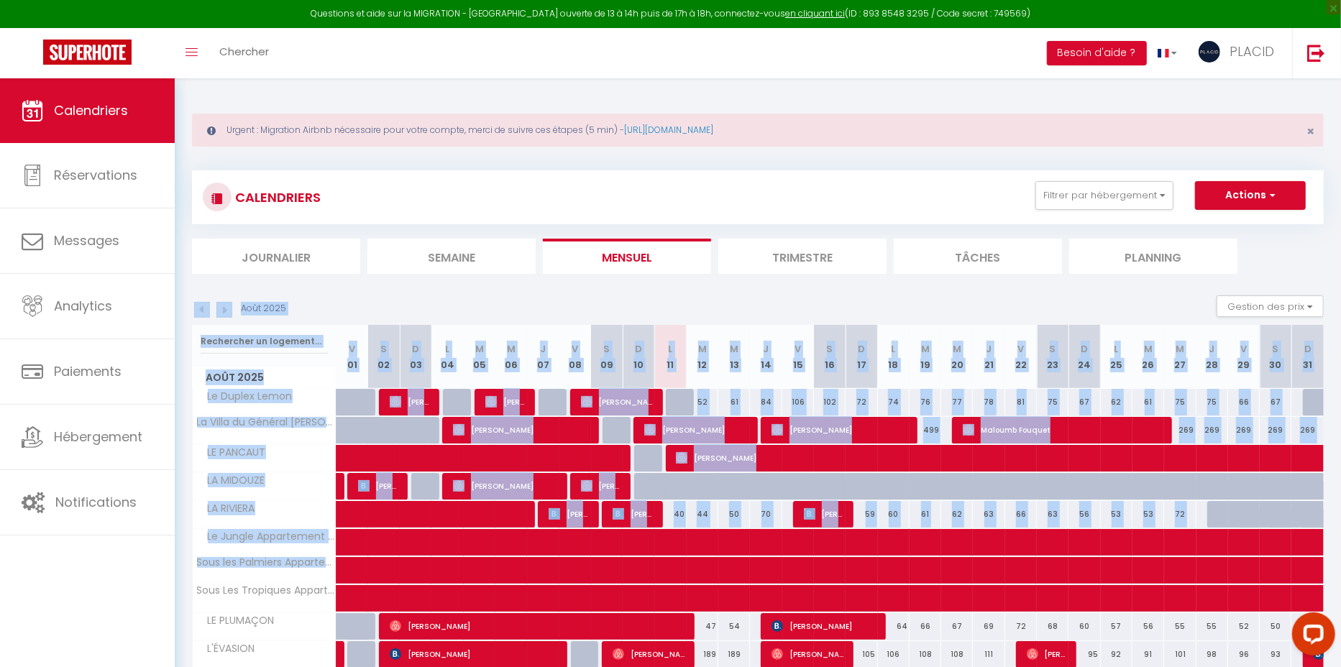
drag, startPoint x: 204, startPoint y: 282, endPoint x: 1003, endPoint y: 576, distance: 852.0
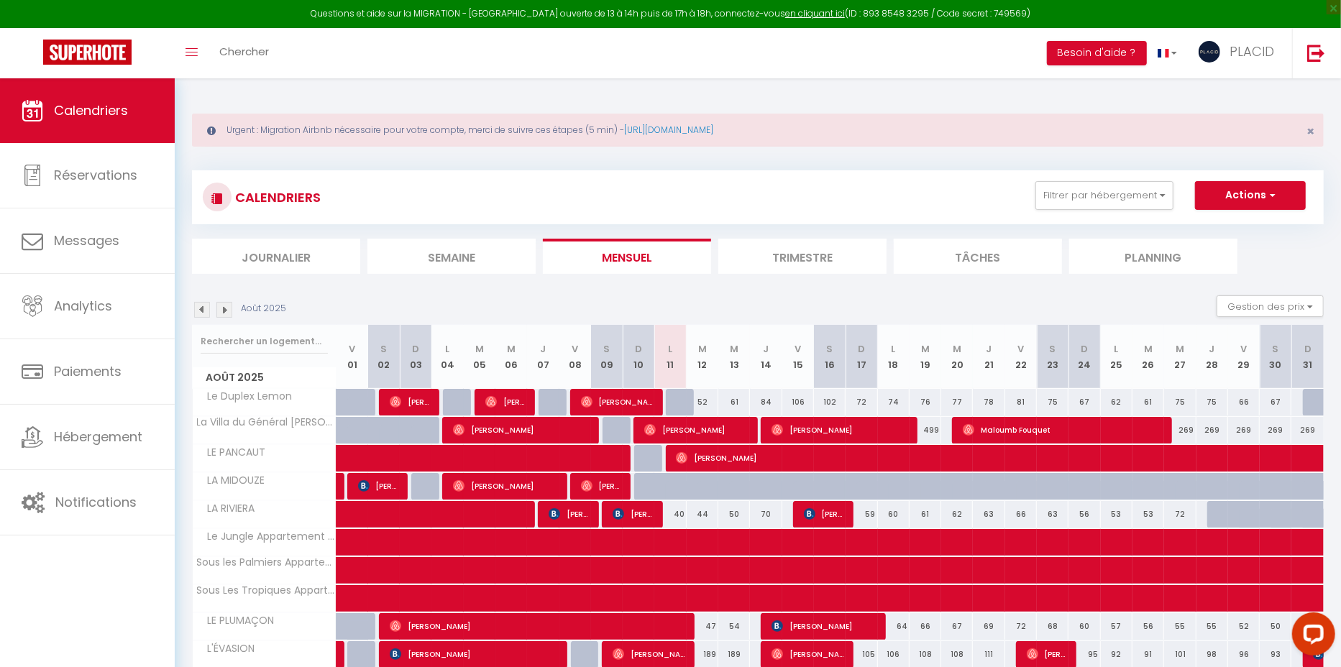
click at [719, 296] on div "Août 2025 Gestion des prix Nb Nuits minimum Règles Disponibilité" at bounding box center [758, 310] width 1132 height 29
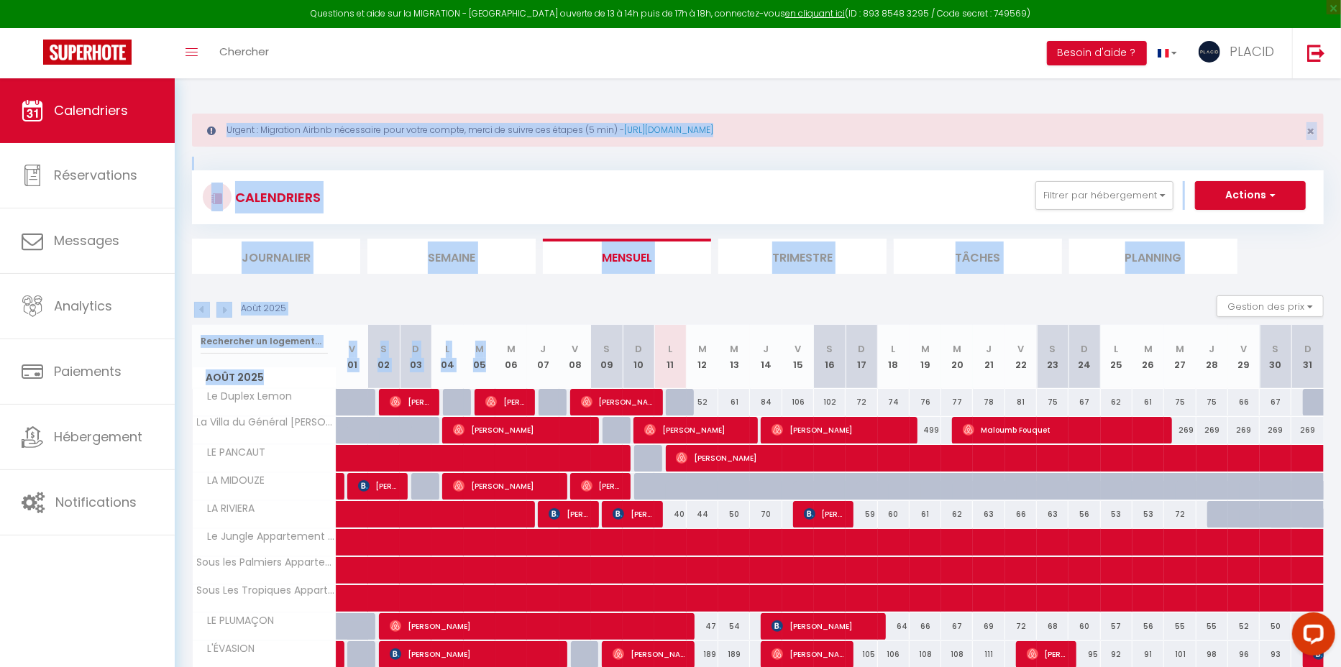
drag, startPoint x: 201, startPoint y: 101, endPoint x: 500, endPoint y: 340, distance: 382.7
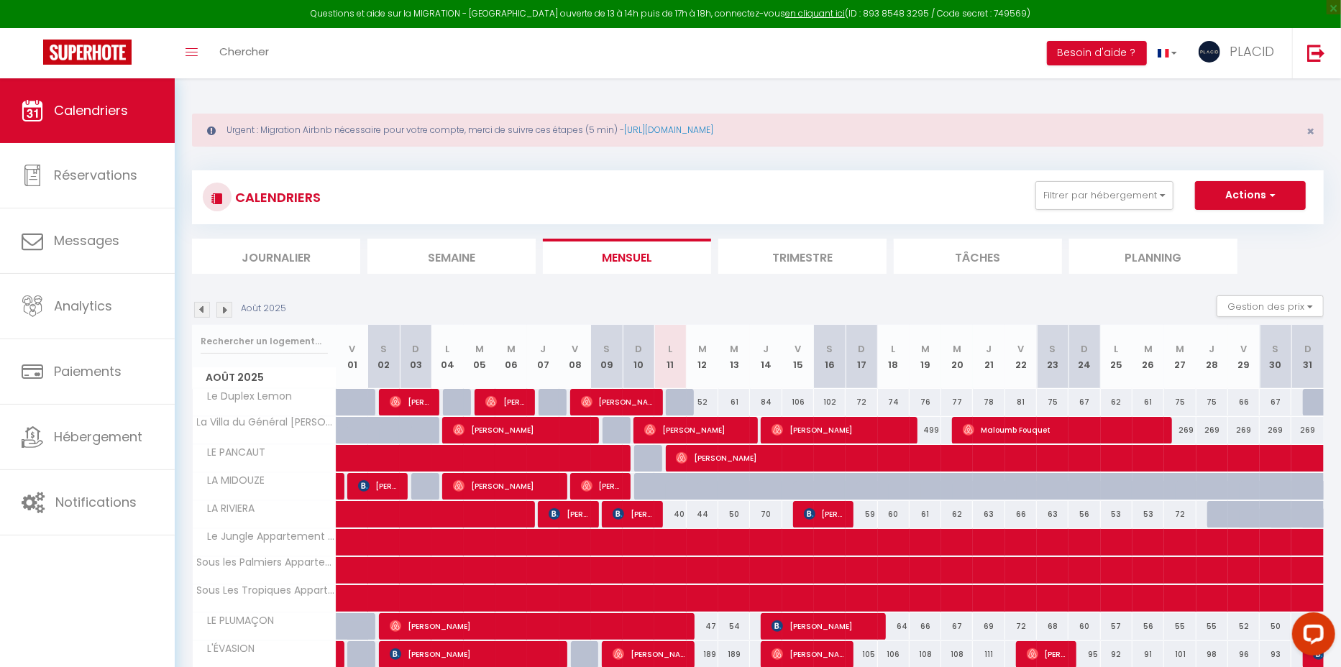
drag, startPoint x: 210, startPoint y: 274, endPoint x: 295, endPoint y: 319, distance: 95.9
click at [1090, 196] on button "Filtrer par hébergement" at bounding box center [1105, 195] width 138 height 29
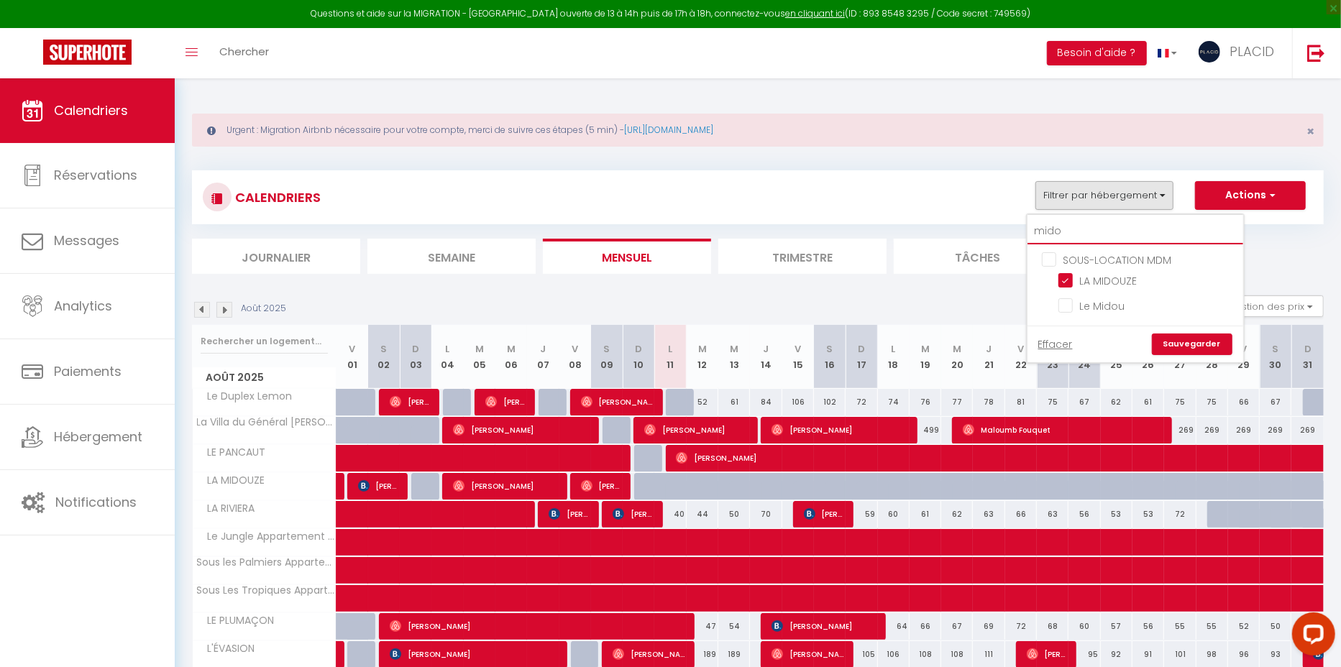
click at [1085, 230] on input "mido" at bounding box center [1136, 232] width 216 height 26
type input "midouze"
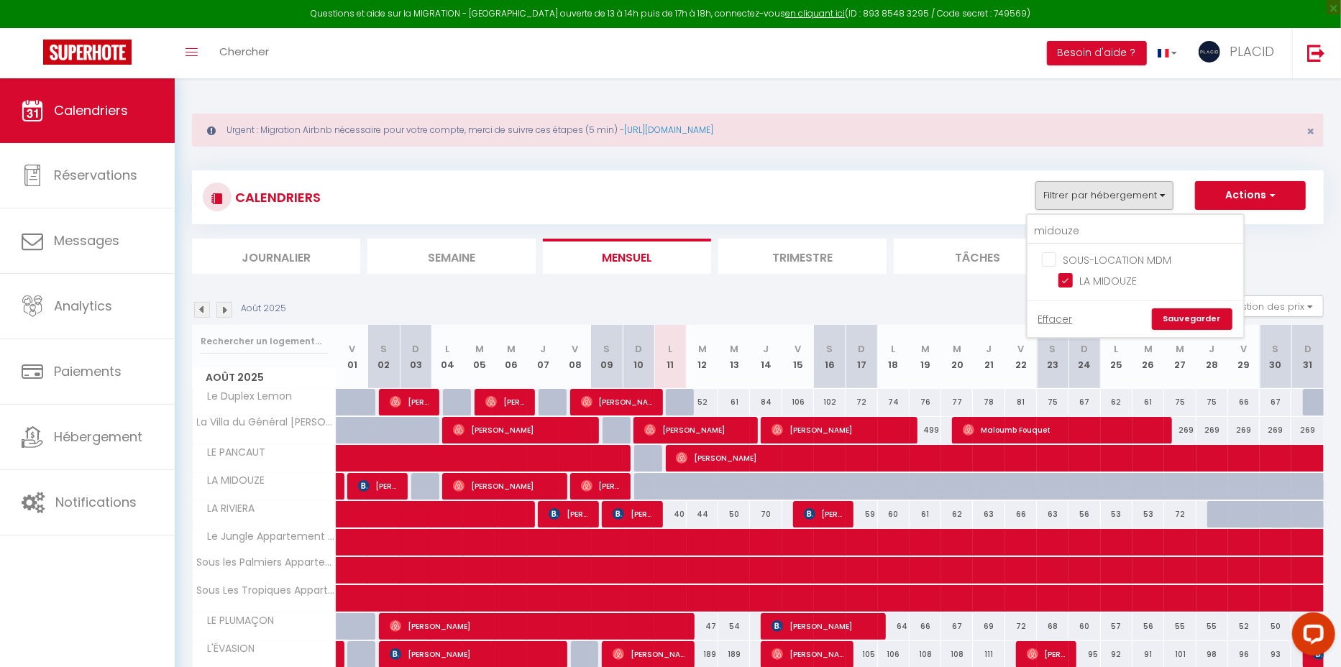
click at [1199, 321] on link "Sauvegarder" at bounding box center [1192, 320] width 81 height 22
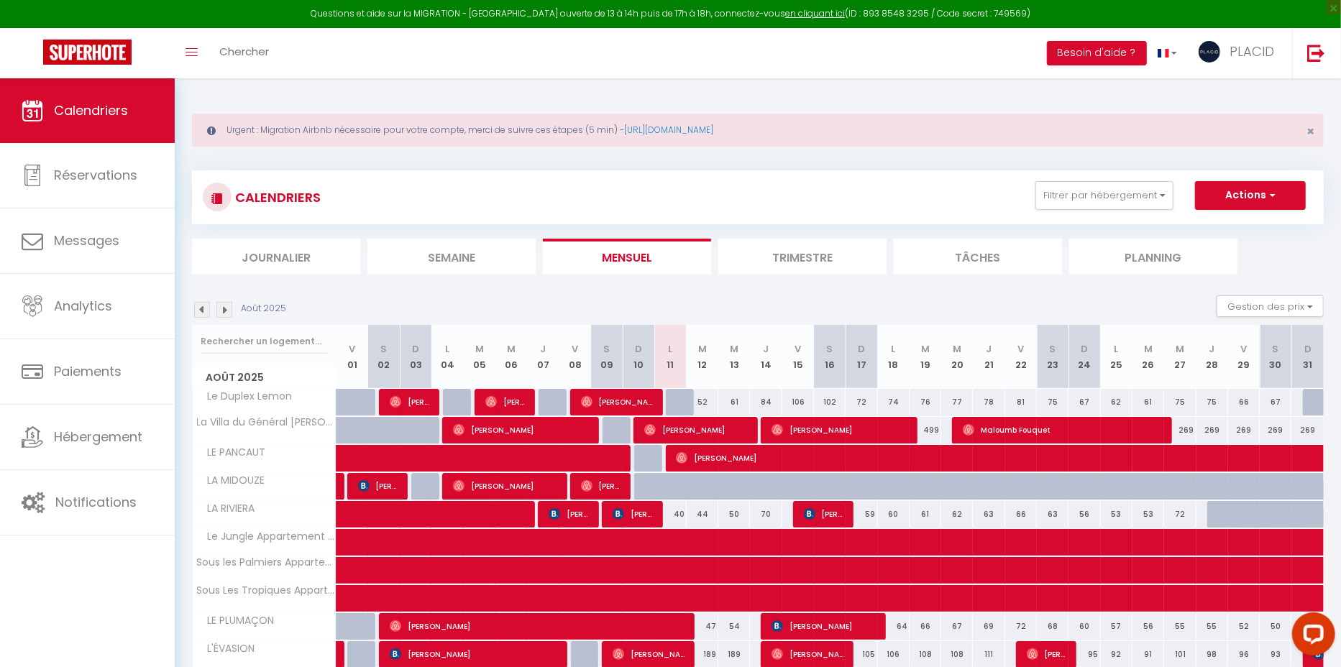
scroll to position [92, 0]
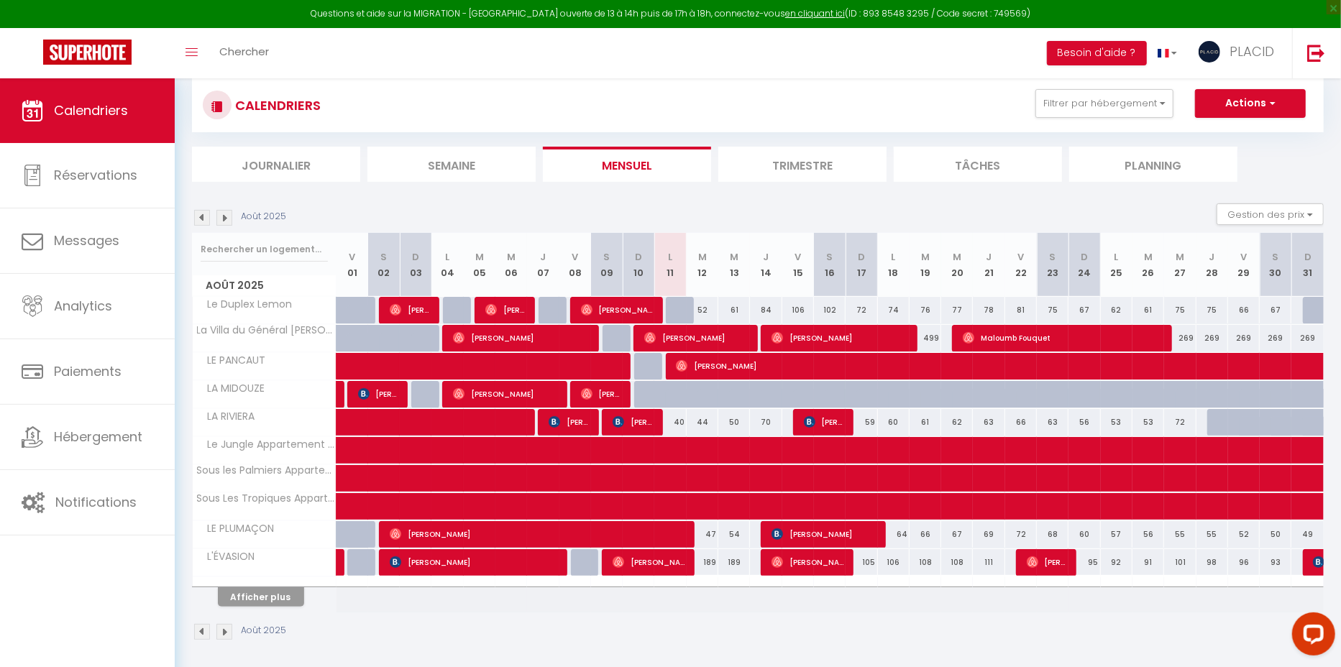
click at [201, 216] on img at bounding box center [202, 218] width 16 height 16
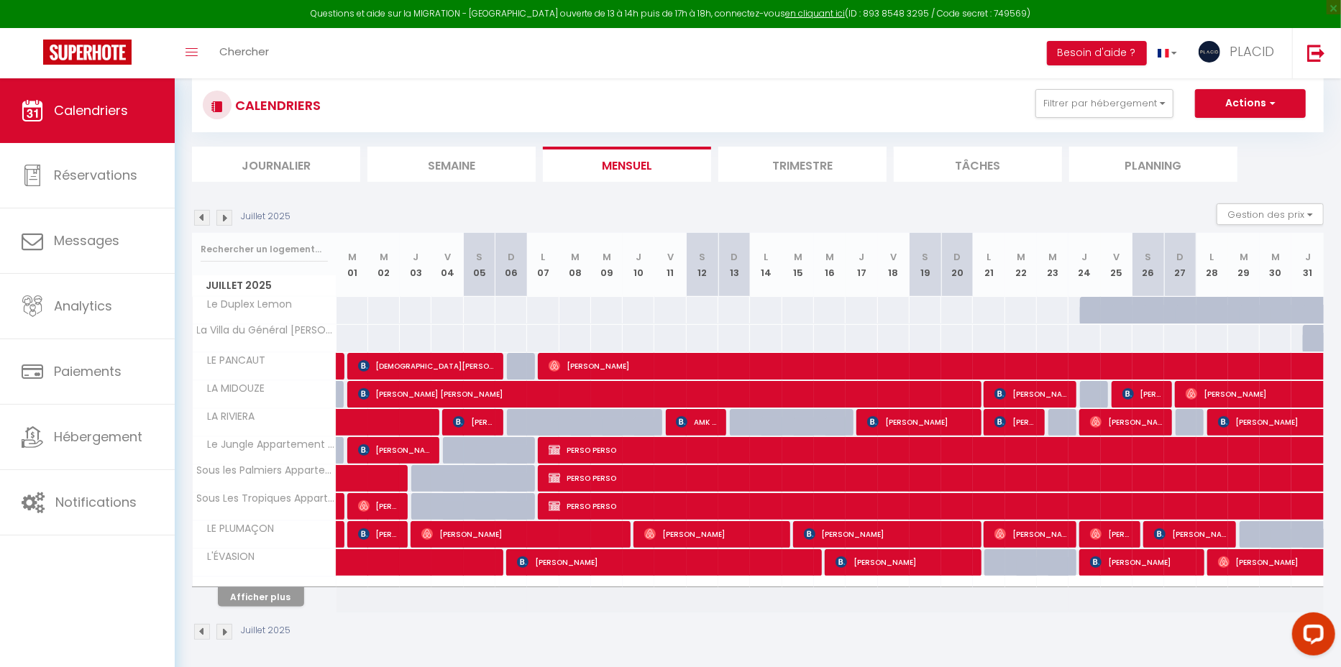
click at [205, 224] on img at bounding box center [202, 218] width 16 height 16
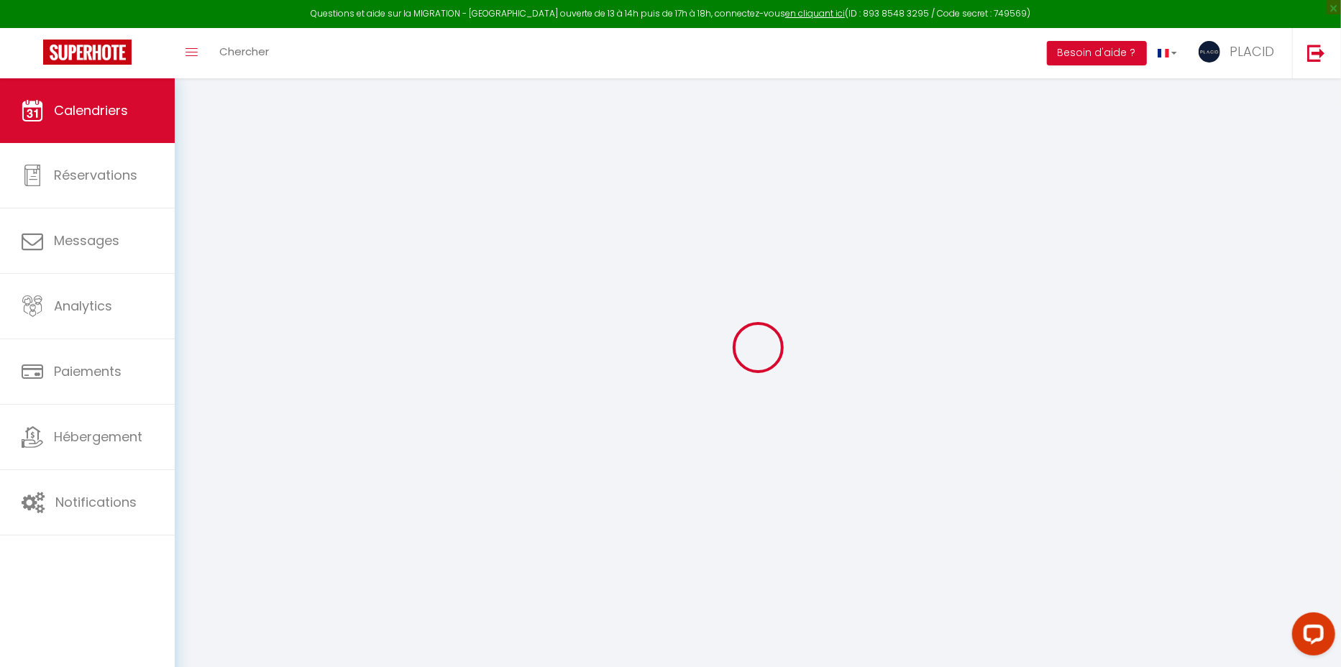
select select "0"
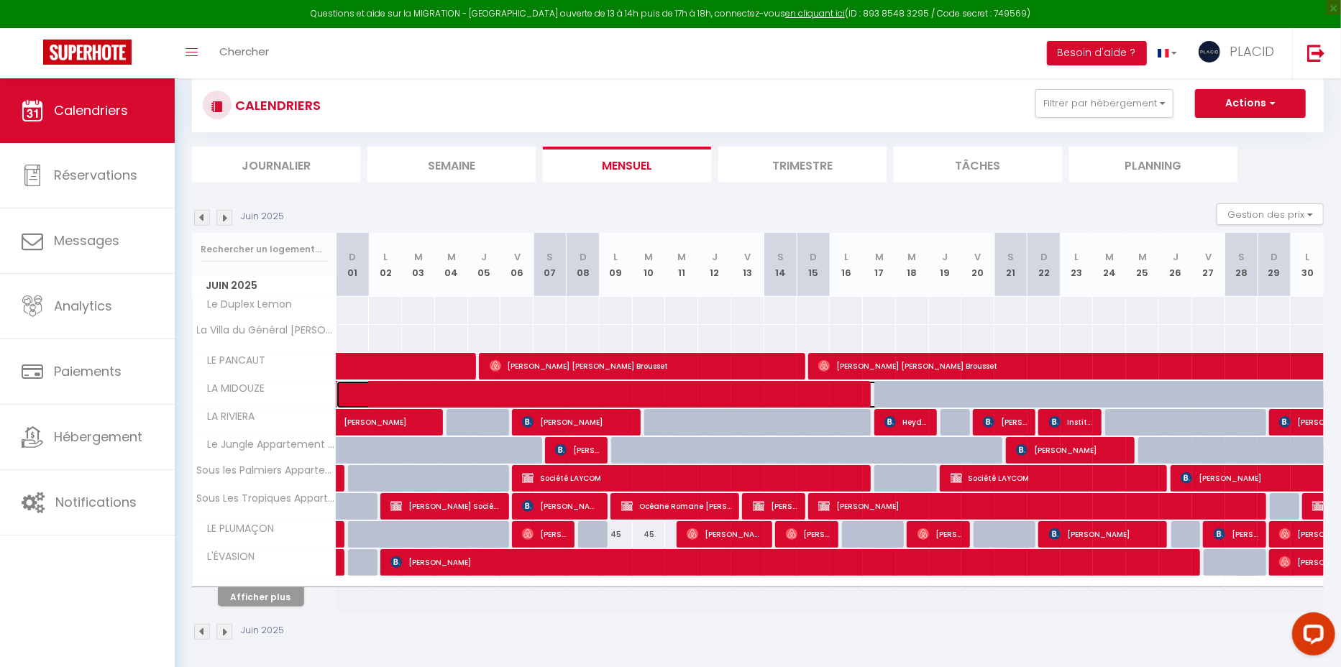
click at [428, 385] on span at bounding box center [622, 394] width 529 height 27
select select "KO"
select select "19764"
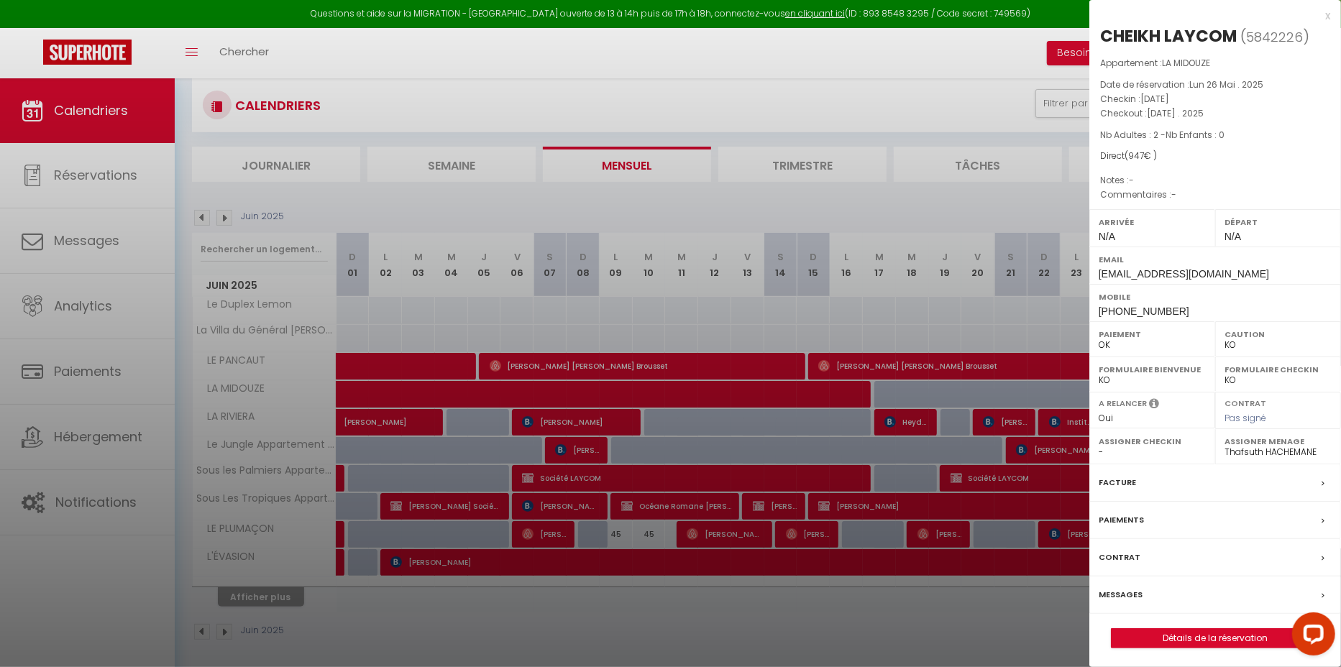
click at [668, 624] on div at bounding box center [670, 333] width 1341 height 667
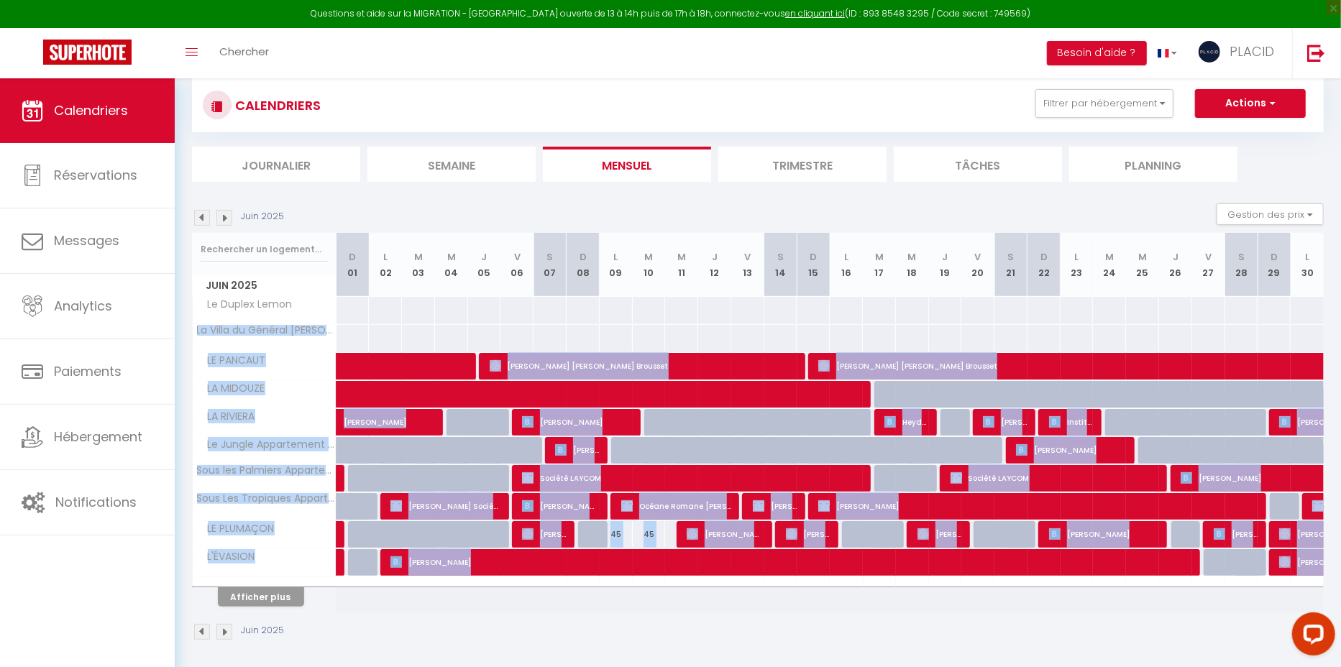
drag, startPoint x: 350, startPoint y: 300, endPoint x: 706, endPoint y: 581, distance: 453.6
click at [706, 581] on tbody "Le Duplex Lemon" at bounding box center [759, 454] width 1132 height 316
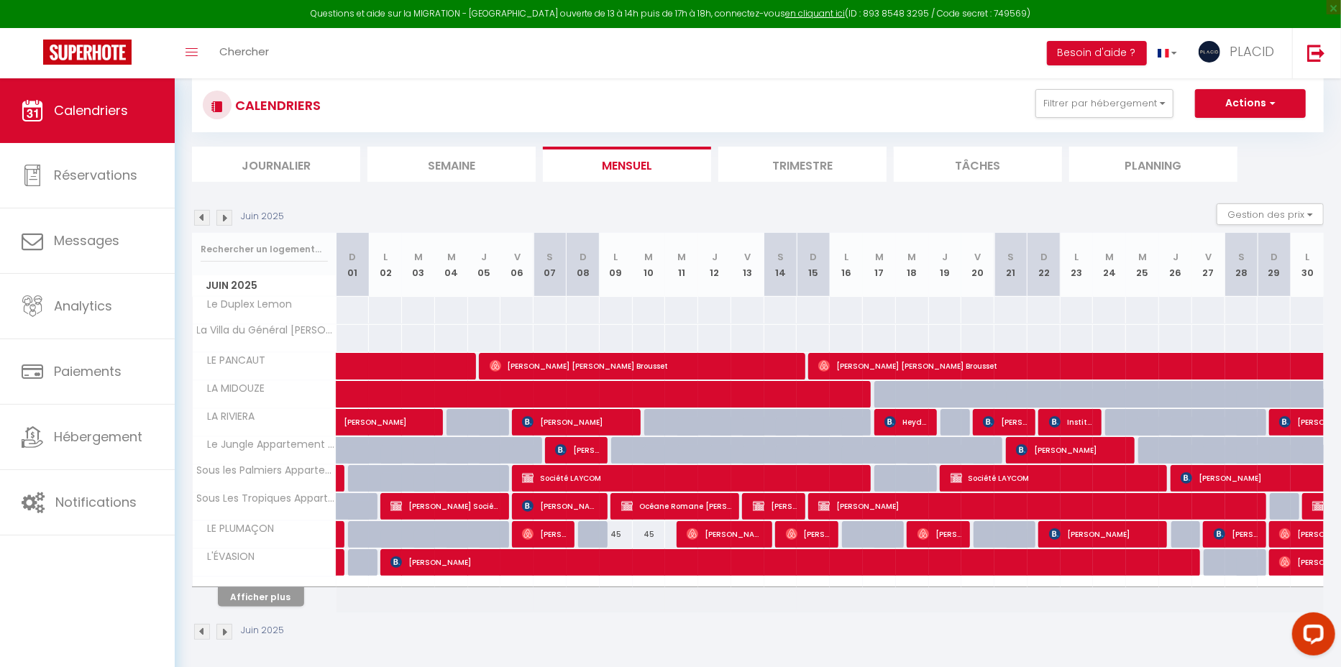
click at [715, 613] on div "Juin 2025" at bounding box center [758, 634] width 1132 height 42
click at [264, 593] on button "Afficher plus" at bounding box center [261, 597] width 86 height 19
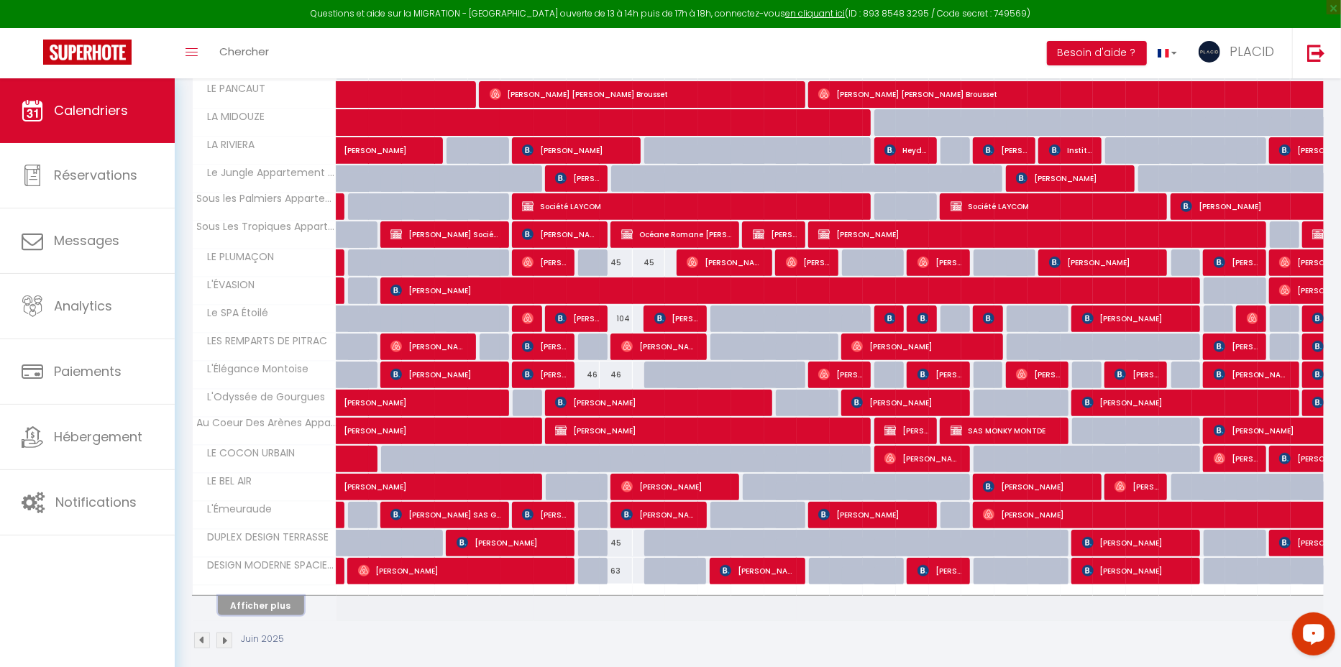
scroll to position [370, 0]
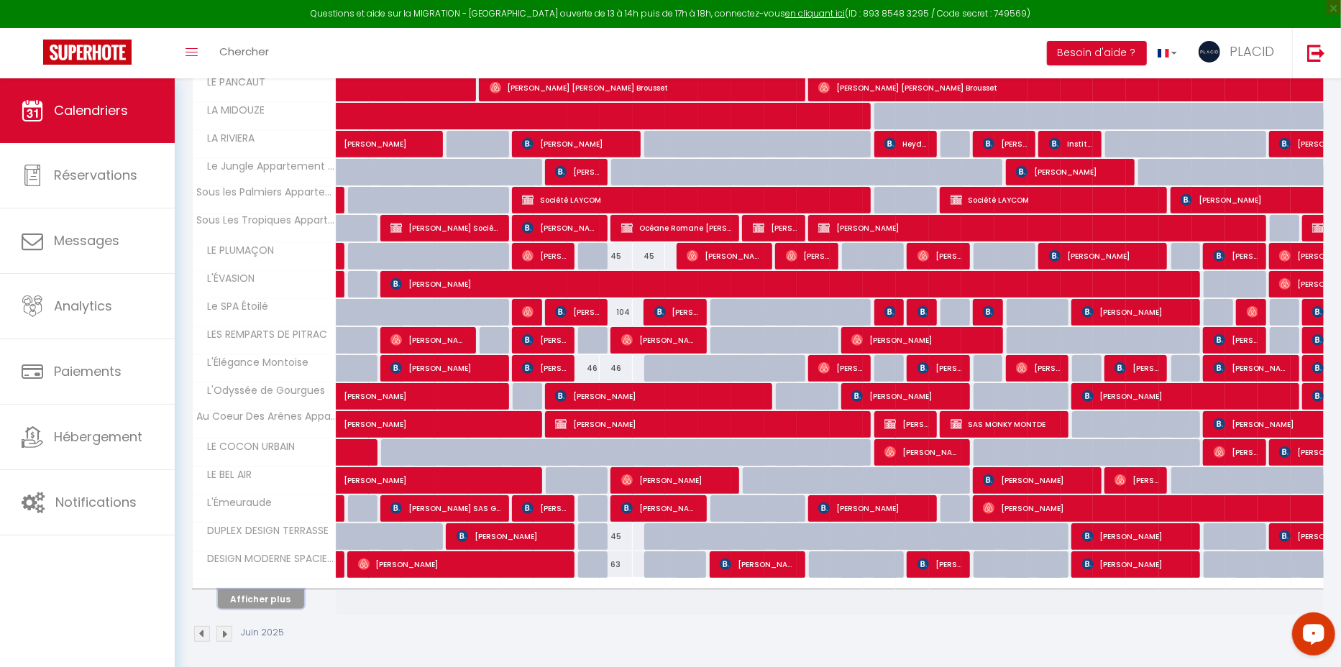
click at [253, 593] on button "Afficher plus" at bounding box center [261, 599] width 86 height 19
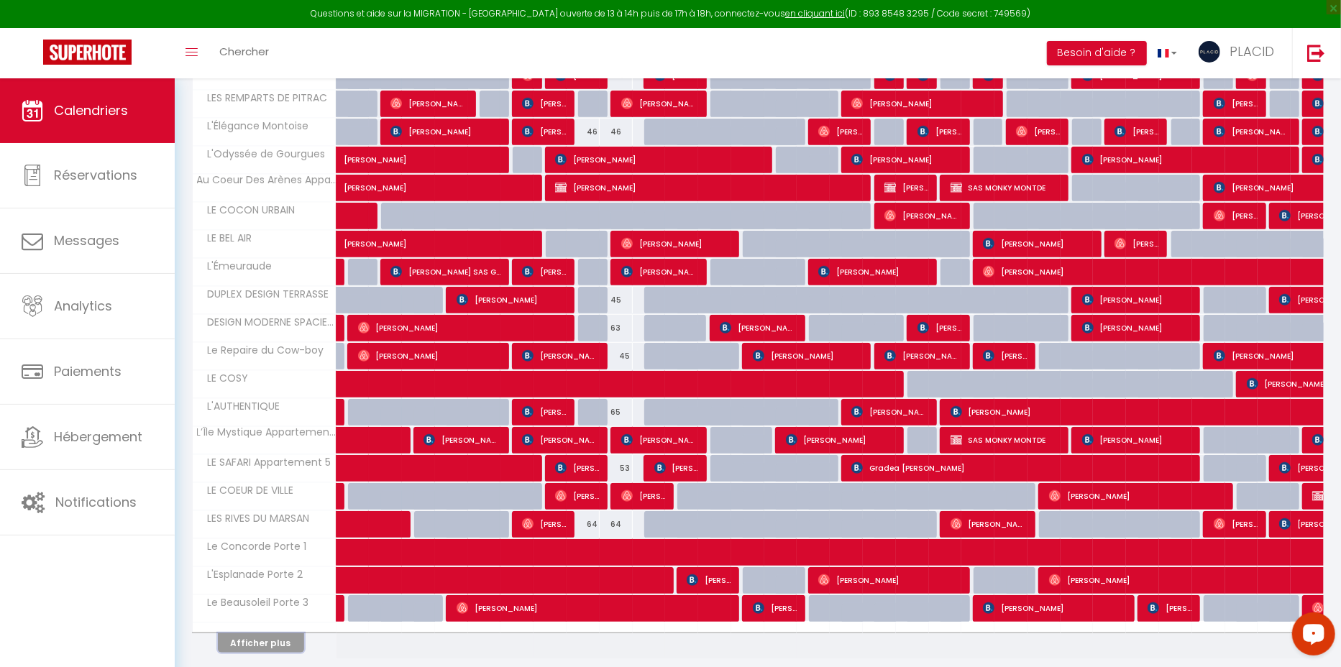
scroll to position [649, 0]
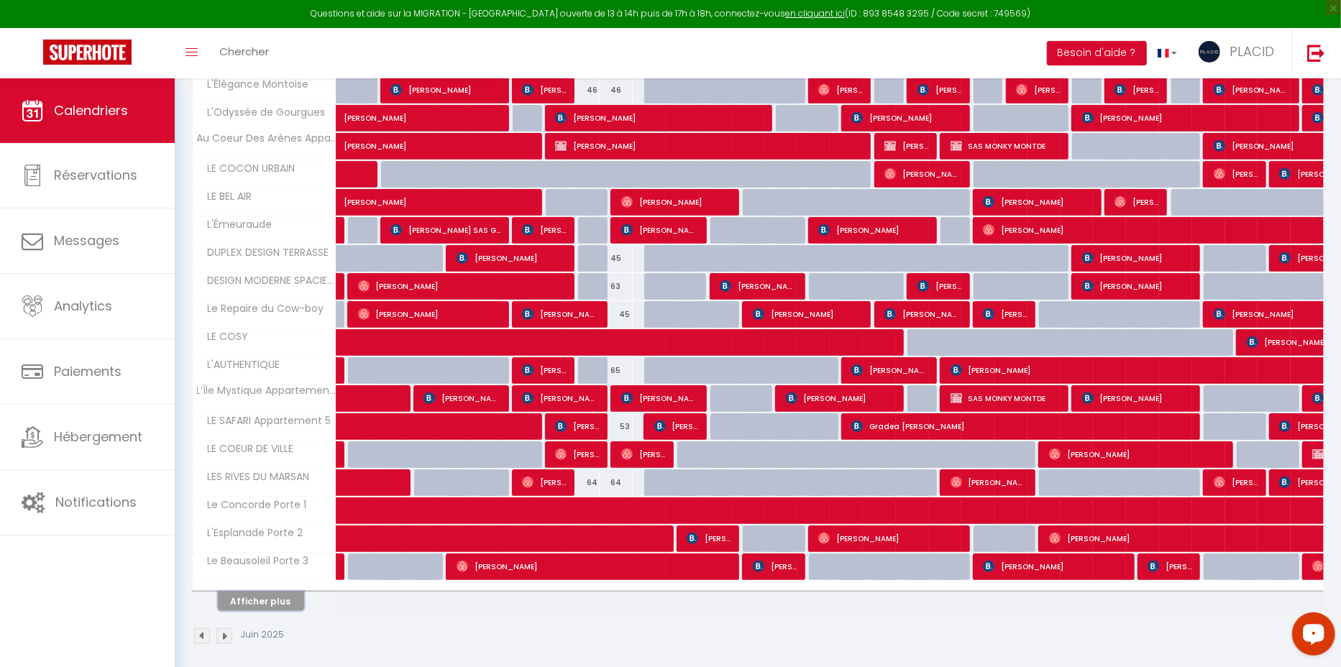
click at [251, 595] on button "Afficher plus" at bounding box center [261, 601] width 86 height 19
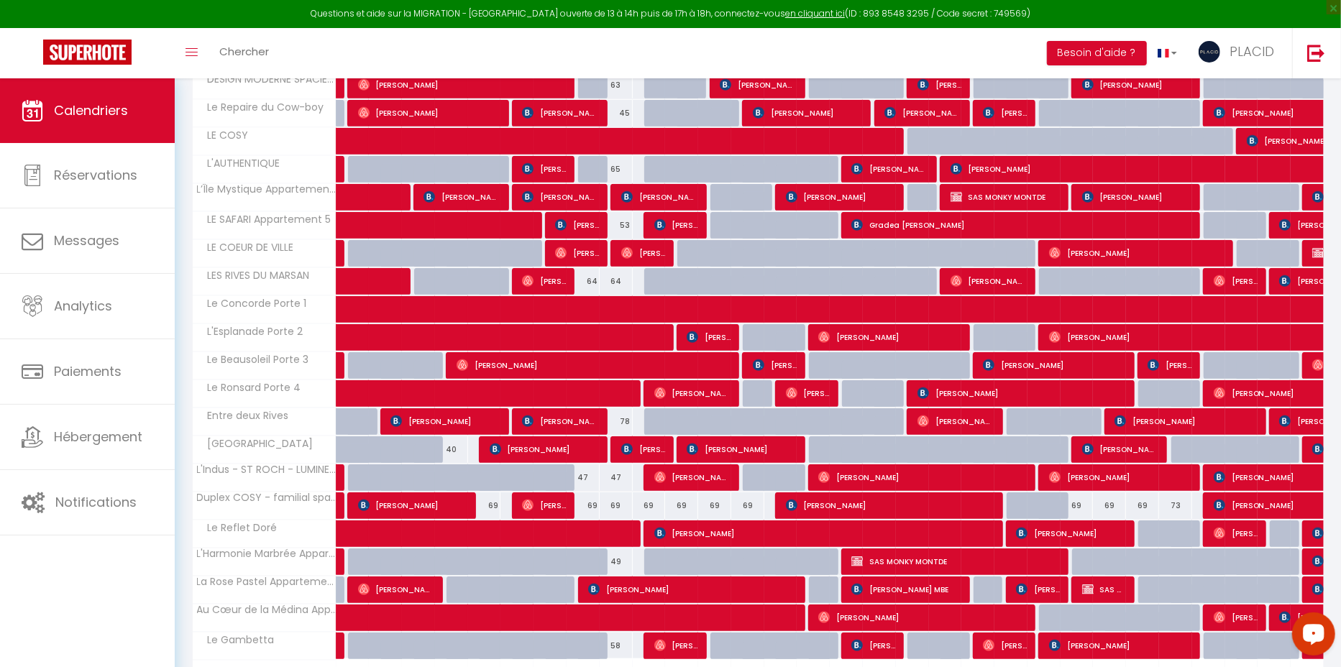
scroll to position [926, 0]
